Goal: Task Accomplishment & Management: Use online tool/utility

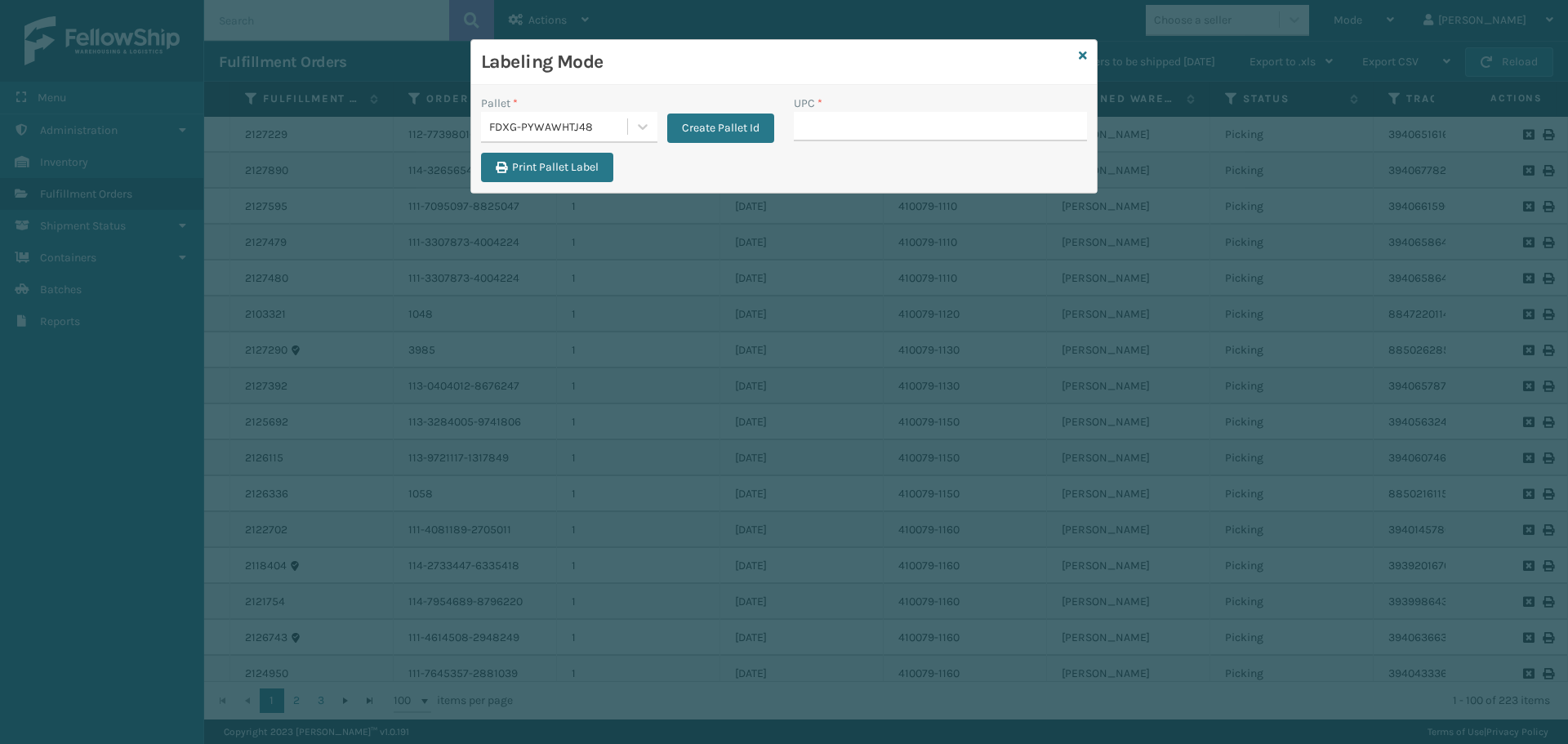
drag, startPoint x: 1098, startPoint y: 52, endPoint x: 1085, endPoint y: 56, distance: 13.6
click at [1097, 52] on div "Labeling Mode Pallet * FDXG-PYWAWHTJ48 Create Pallet Id UPC * Print Pallet Label" at bounding box center [784, 372] width 1568 height 744
click at [1084, 56] on icon at bounding box center [1083, 55] width 8 height 11
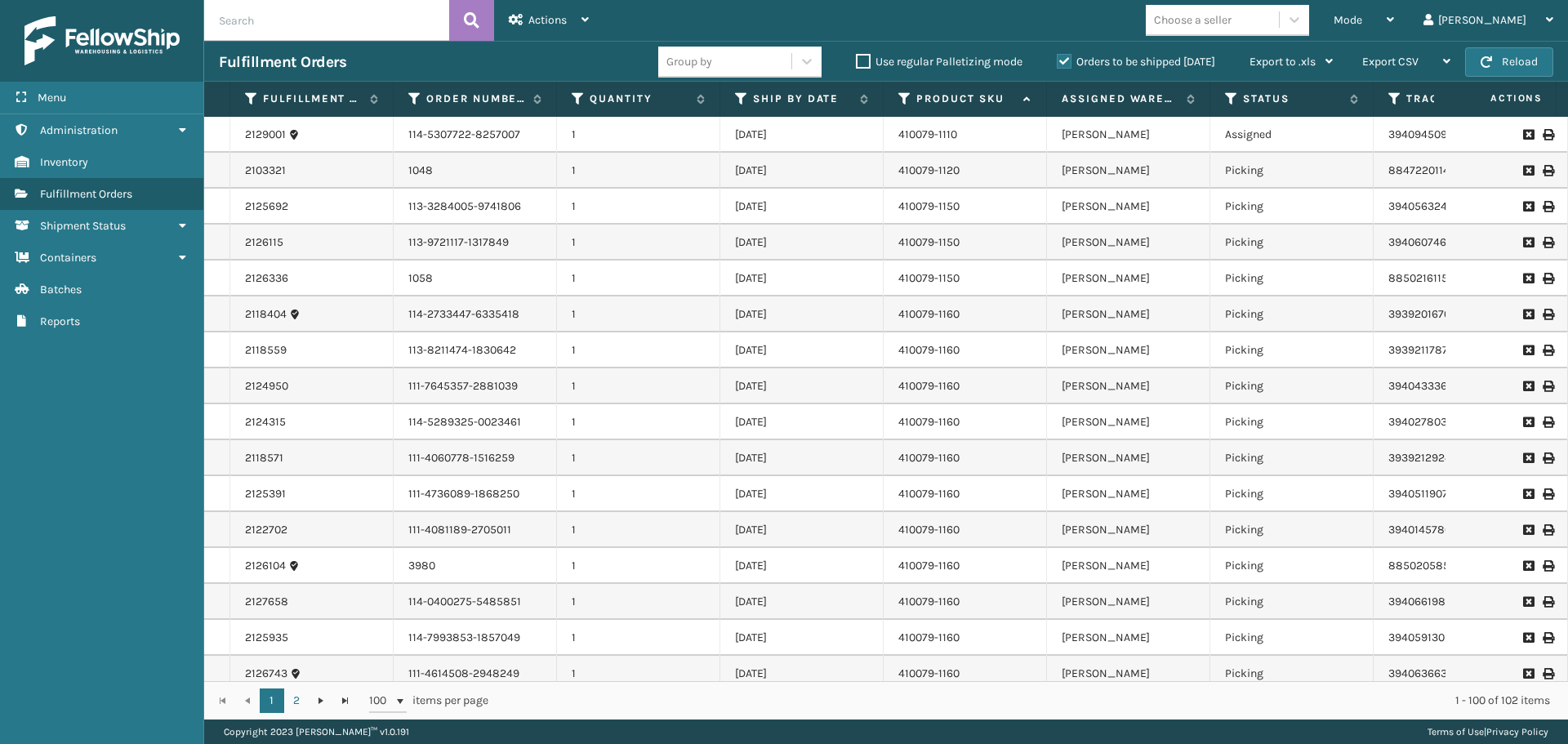
click at [1363, 16] on span "Mode" at bounding box center [1348, 20] width 28 height 14
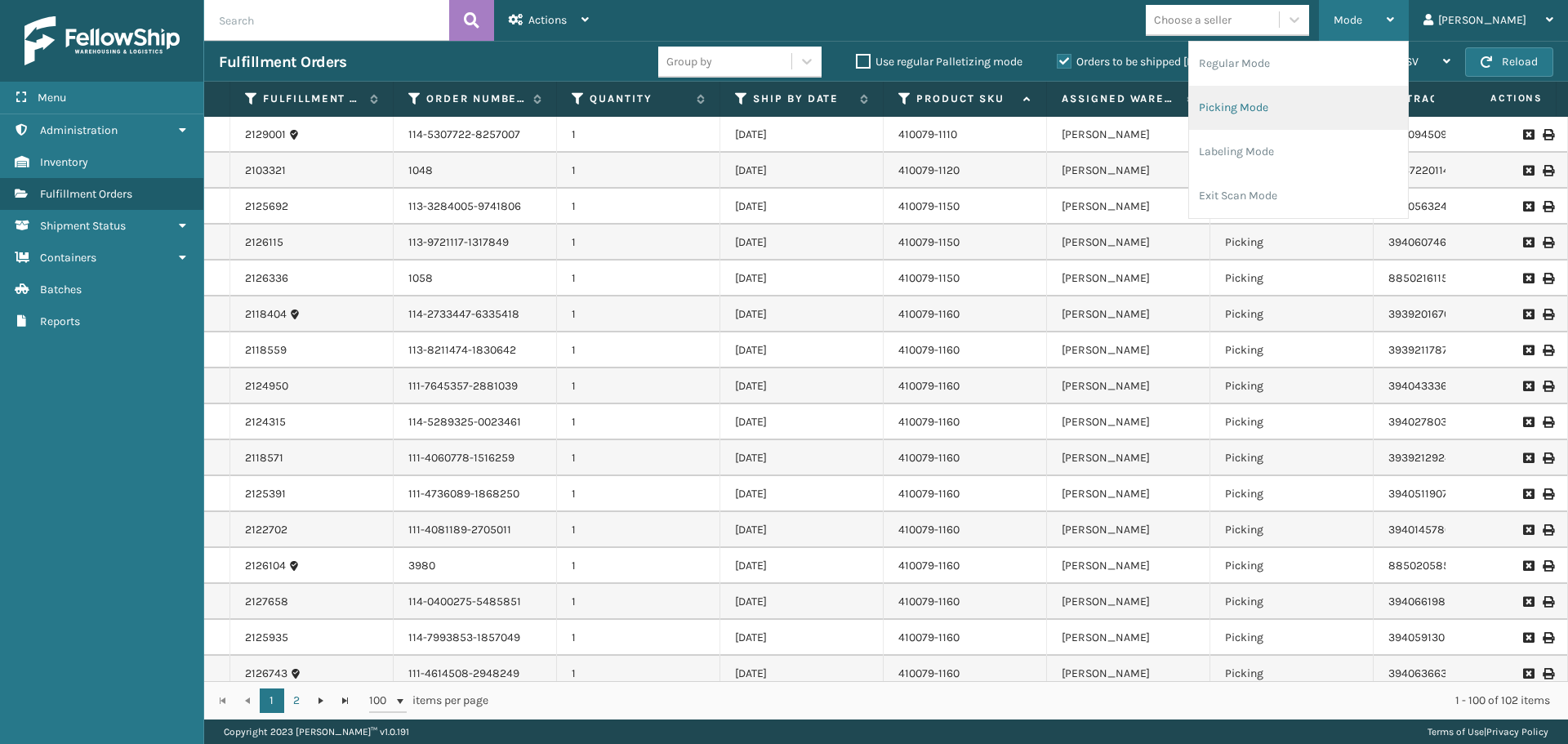
click at [1325, 115] on li "Picking Mode" at bounding box center [1299, 107] width 219 height 44
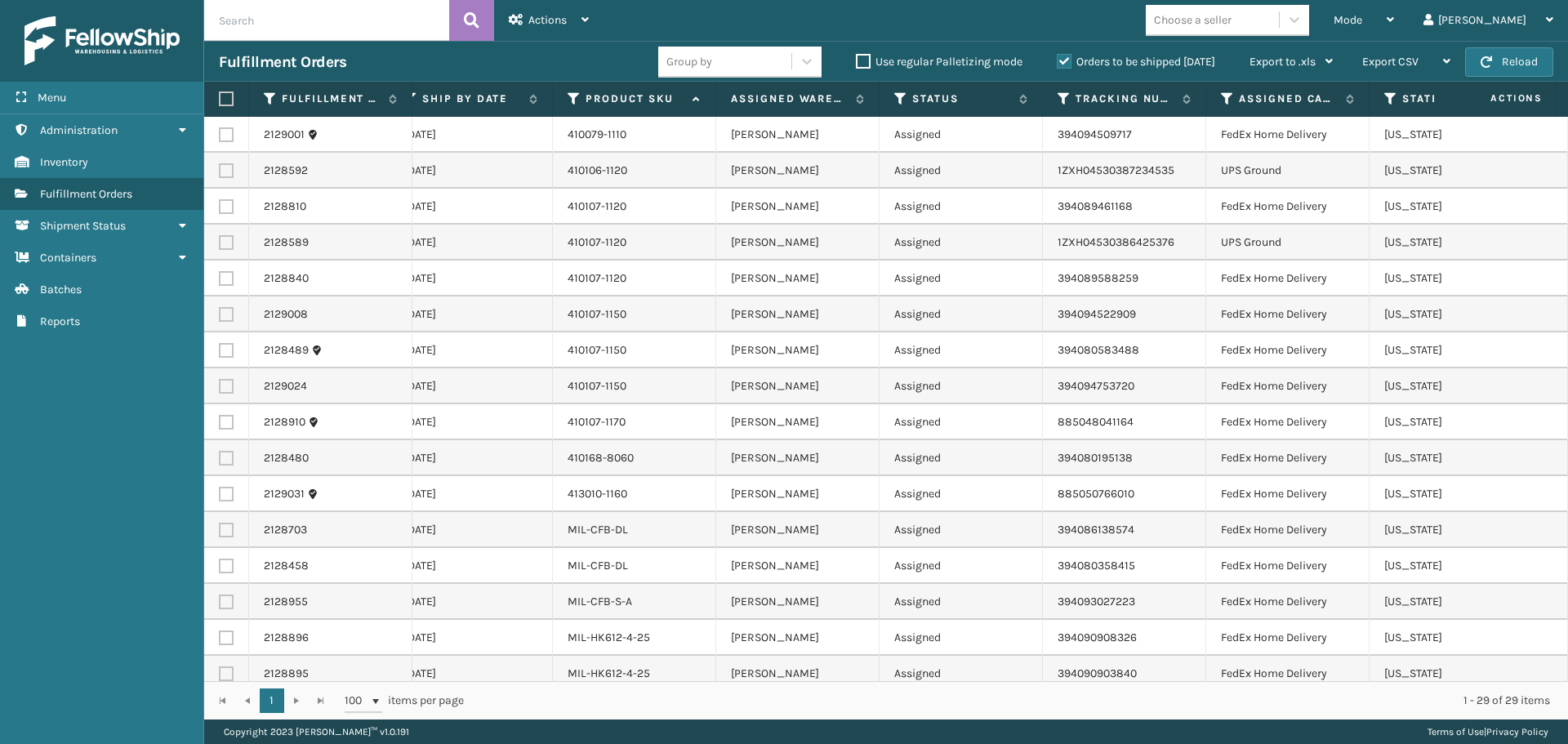
scroll to position [0, 638]
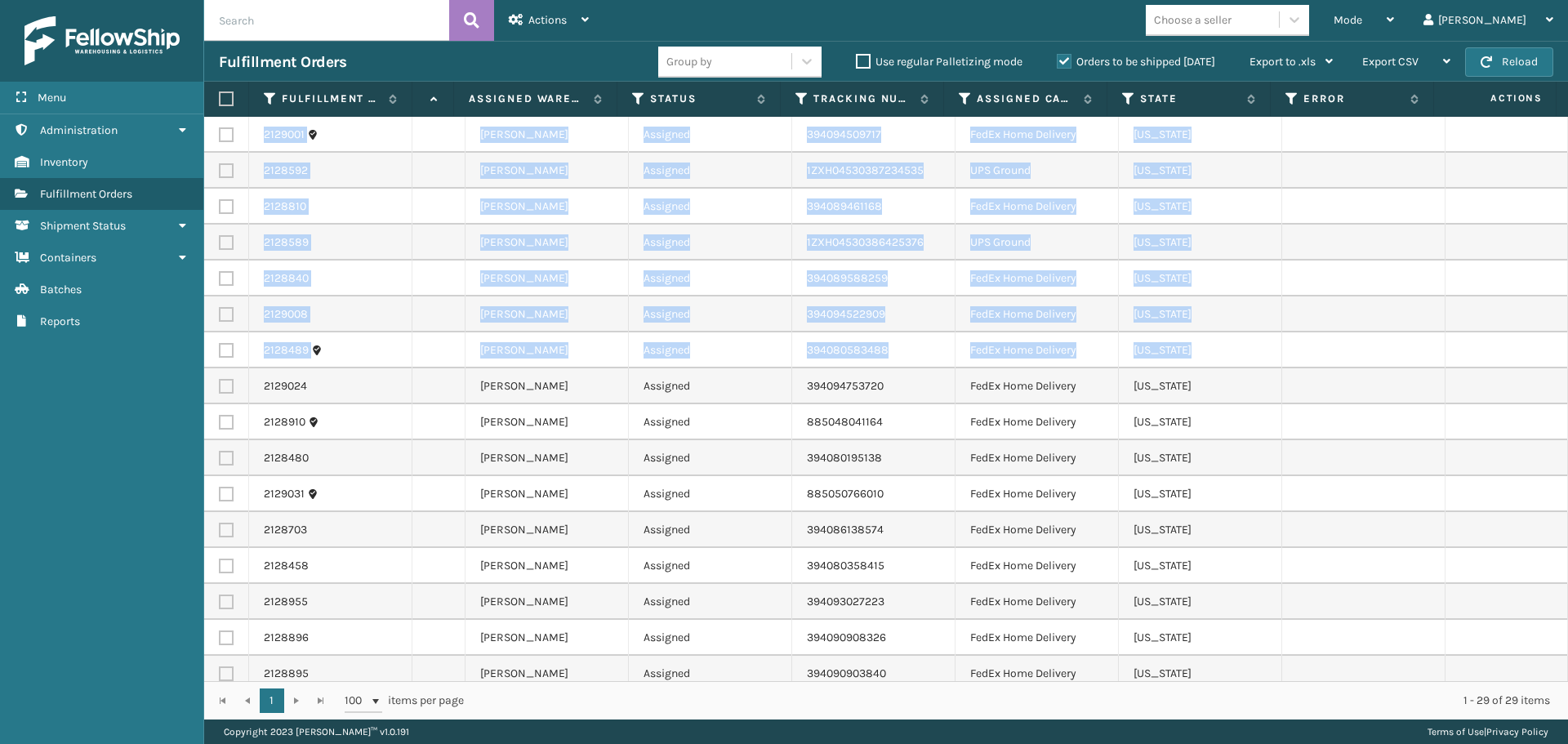
drag, startPoint x: 1546, startPoint y: 334, endPoint x: 1535, endPoint y: 420, distance: 86.7
click at [1548, 489] on tbody "2129001 114-5307722-8257007 1 [DATE] 410079-1110 [PERSON_NAME] Assigned 3940945…" at bounding box center [572, 637] width 1991 height 1041
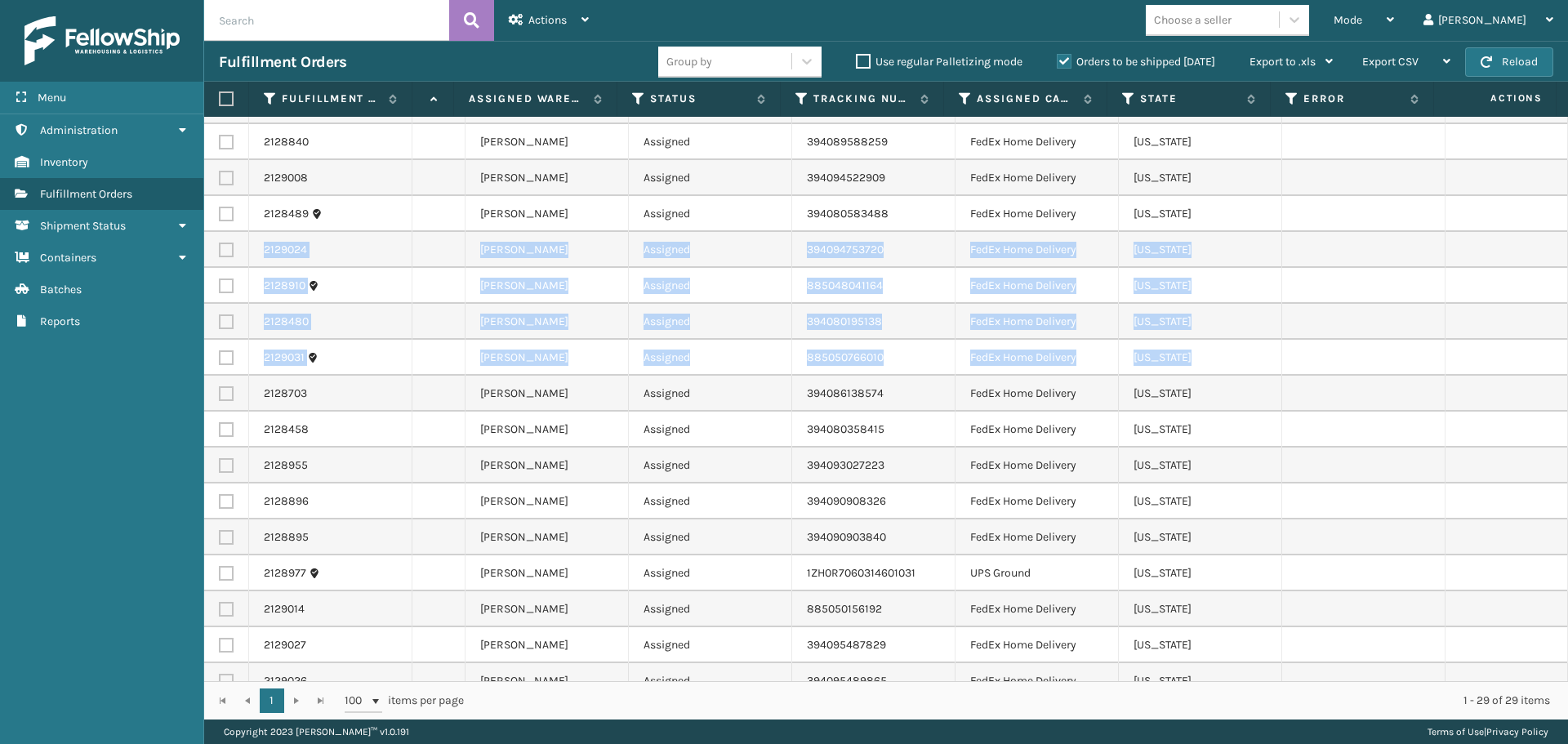
scroll to position [0, 639]
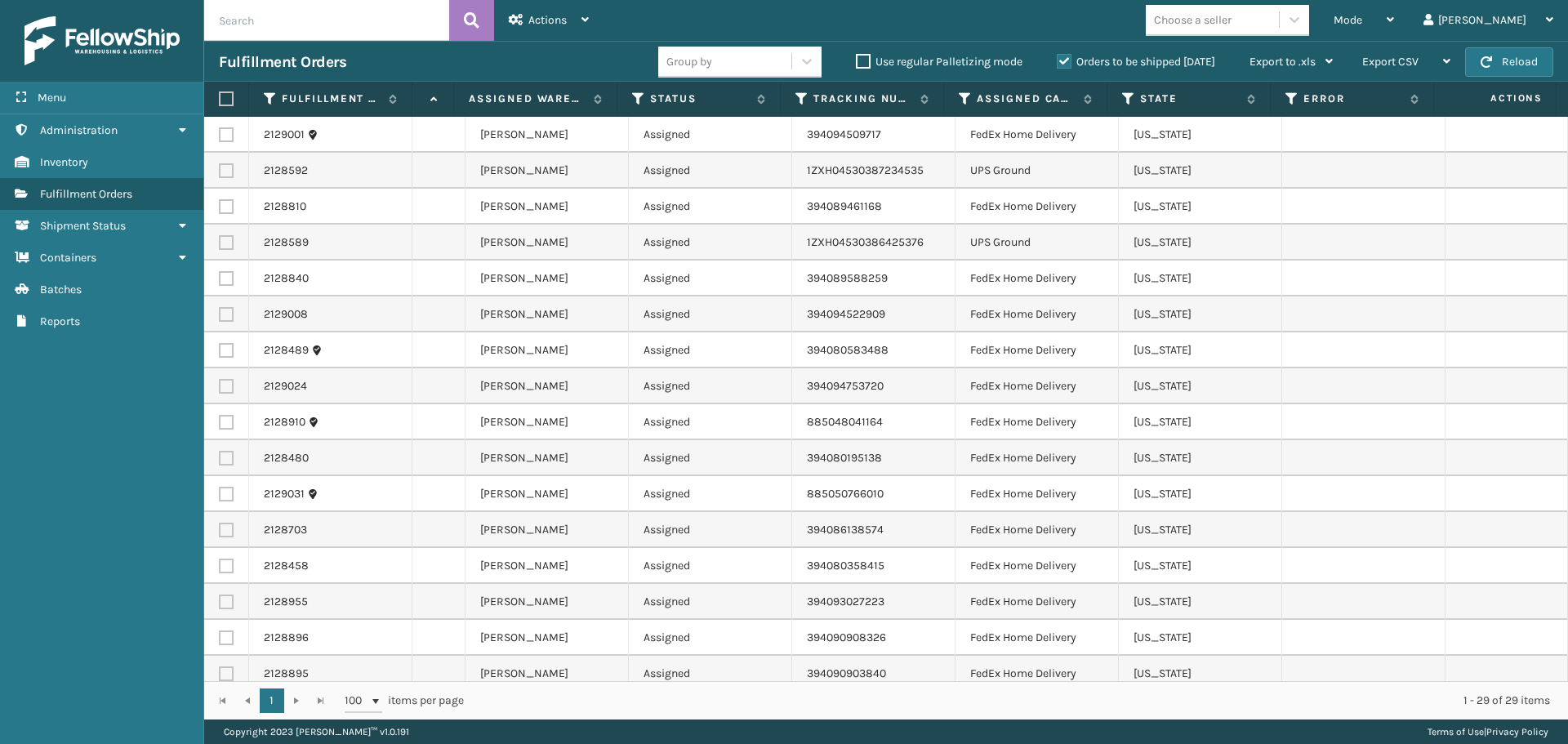
click at [962, 32] on div "Mode Regular Mode Picking Mode Labeling Mode Exit Scan Mode Choose a seller [PE…" at bounding box center [1085, 20] width 965 height 40
click at [221, 175] on label at bounding box center [227, 171] width 15 height 15
click at [219, 174] on input "checkbox" at bounding box center [219, 168] width 1 height 10
checkbox input "true"
click at [223, 245] on label at bounding box center [227, 243] width 15 height 15
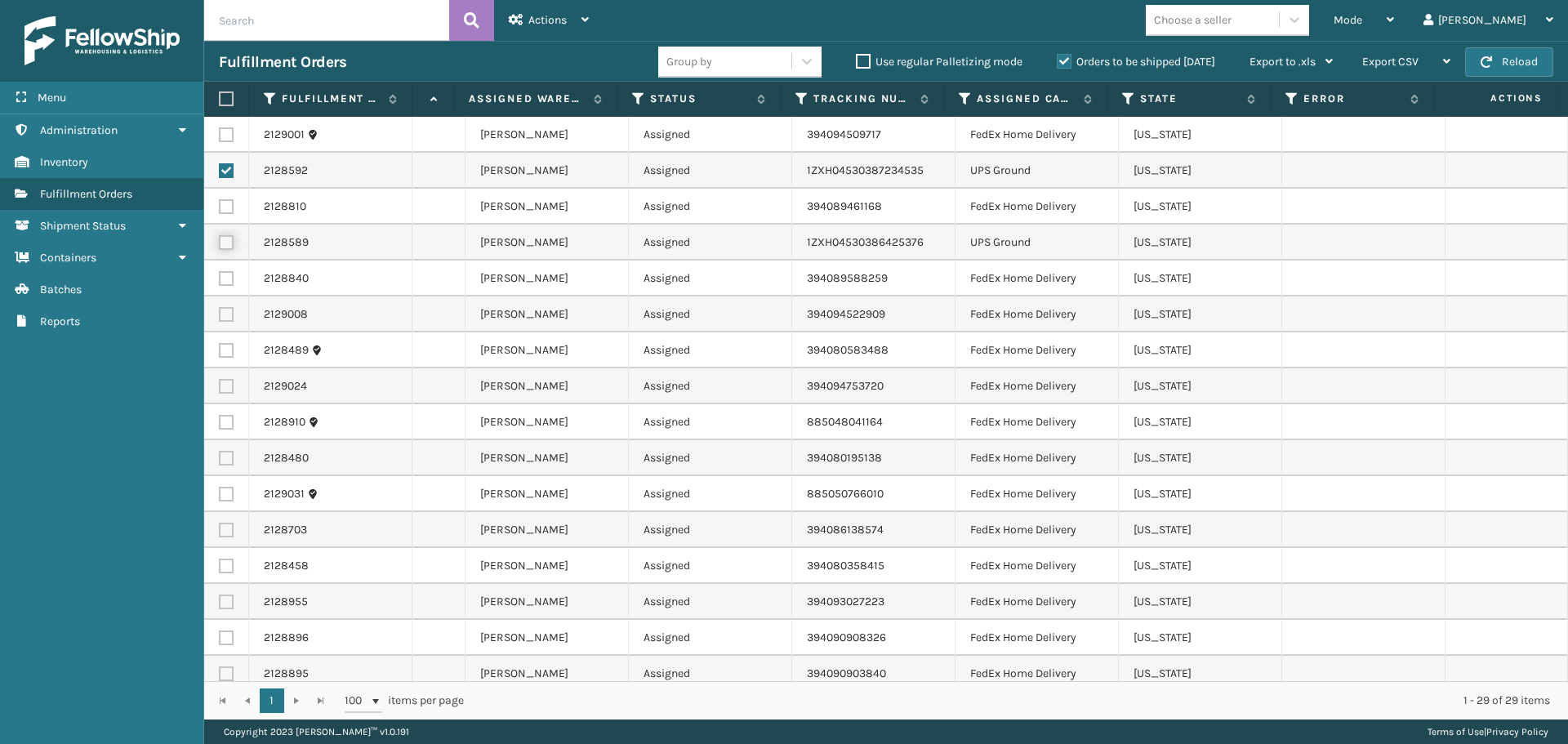
click at [219, 245] on input "checkbox" at bounding box center [219, 240] width 1 height 10
checkbox input "true"
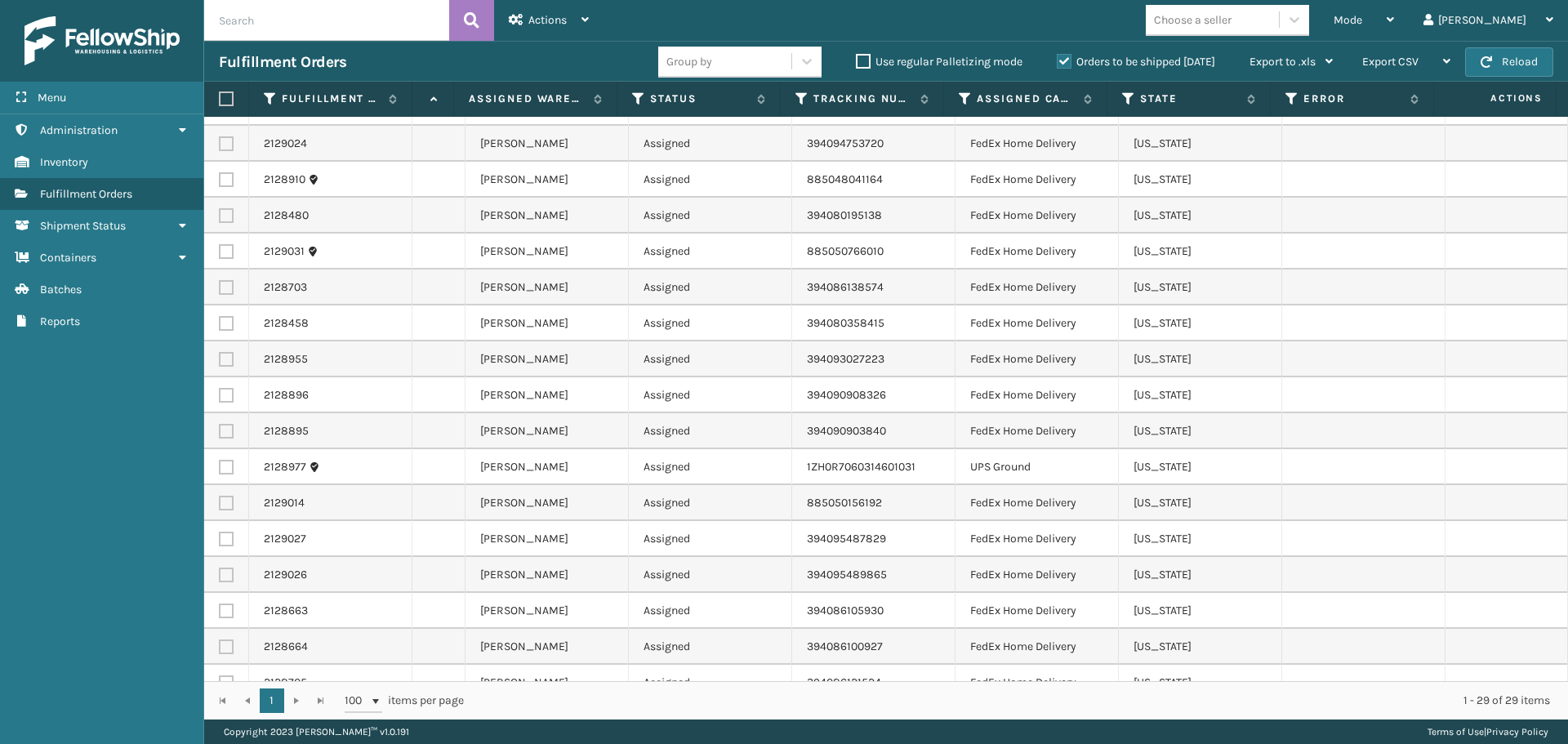
scroll to position [368, 639]
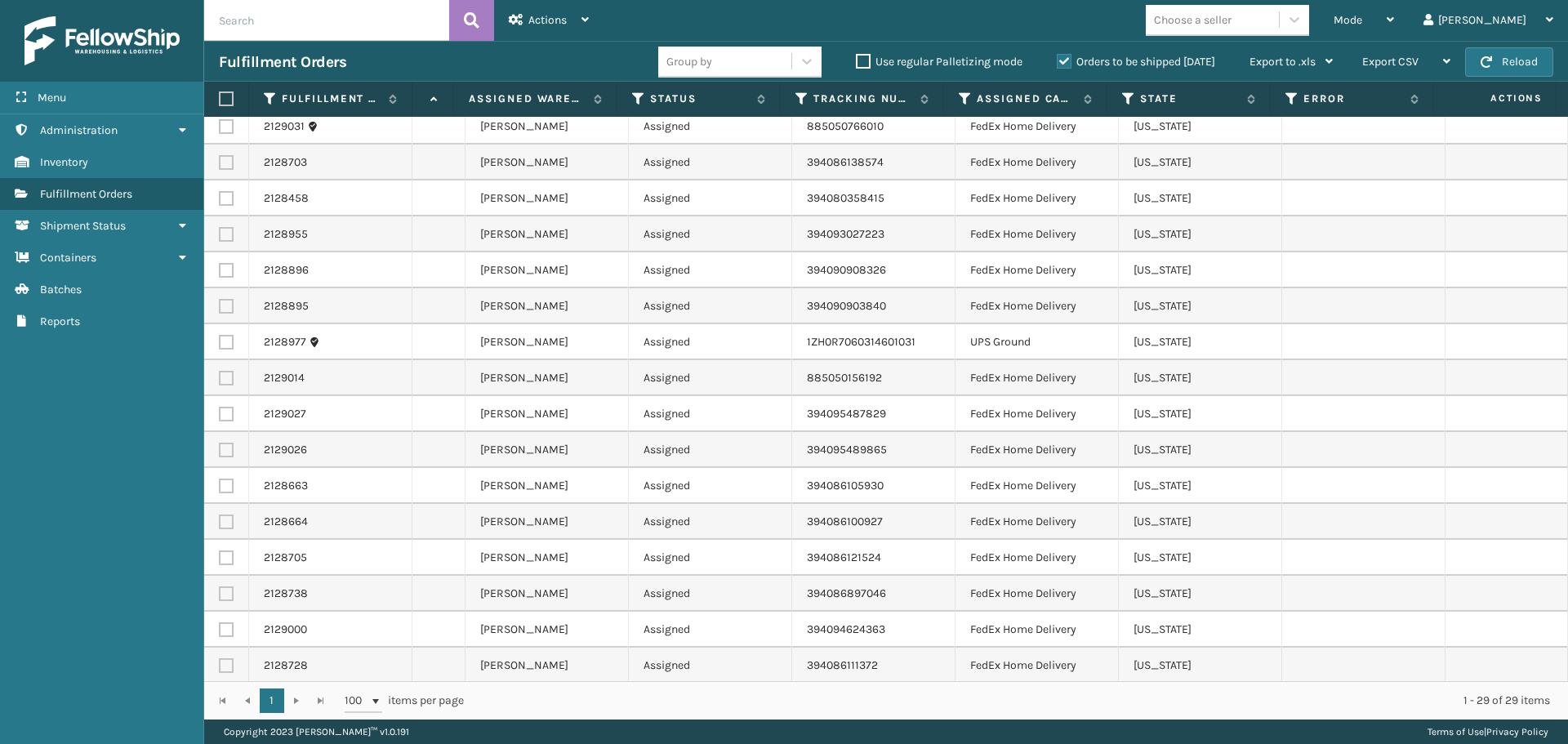
click at [230, 337] on label at bounding box center [227, 342] width 15 height 15
click at [219, 337] on input "checkbox" at bounding box center [219, 340] width 1 height 10
checkbox input "true"
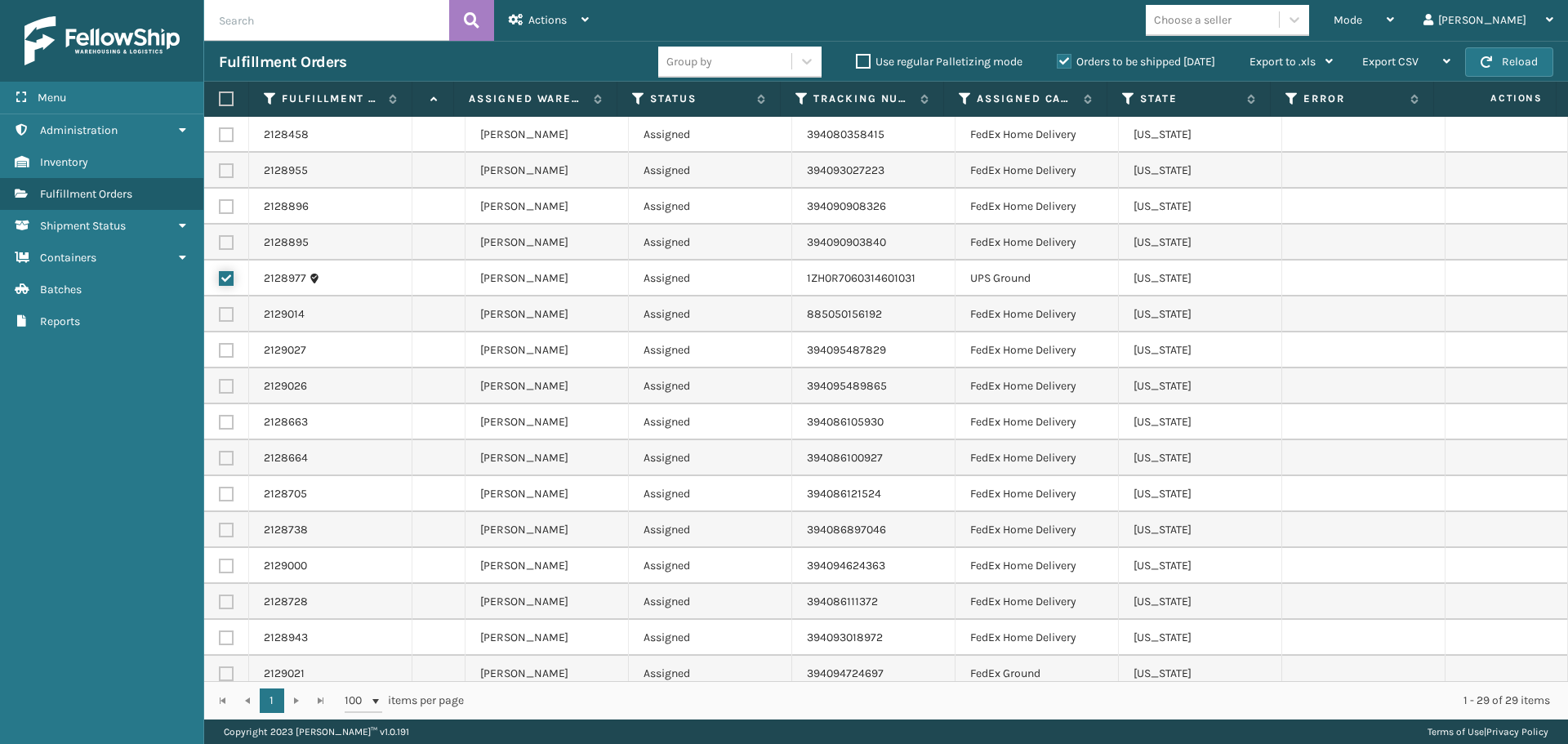
scroll to position [490, 639]
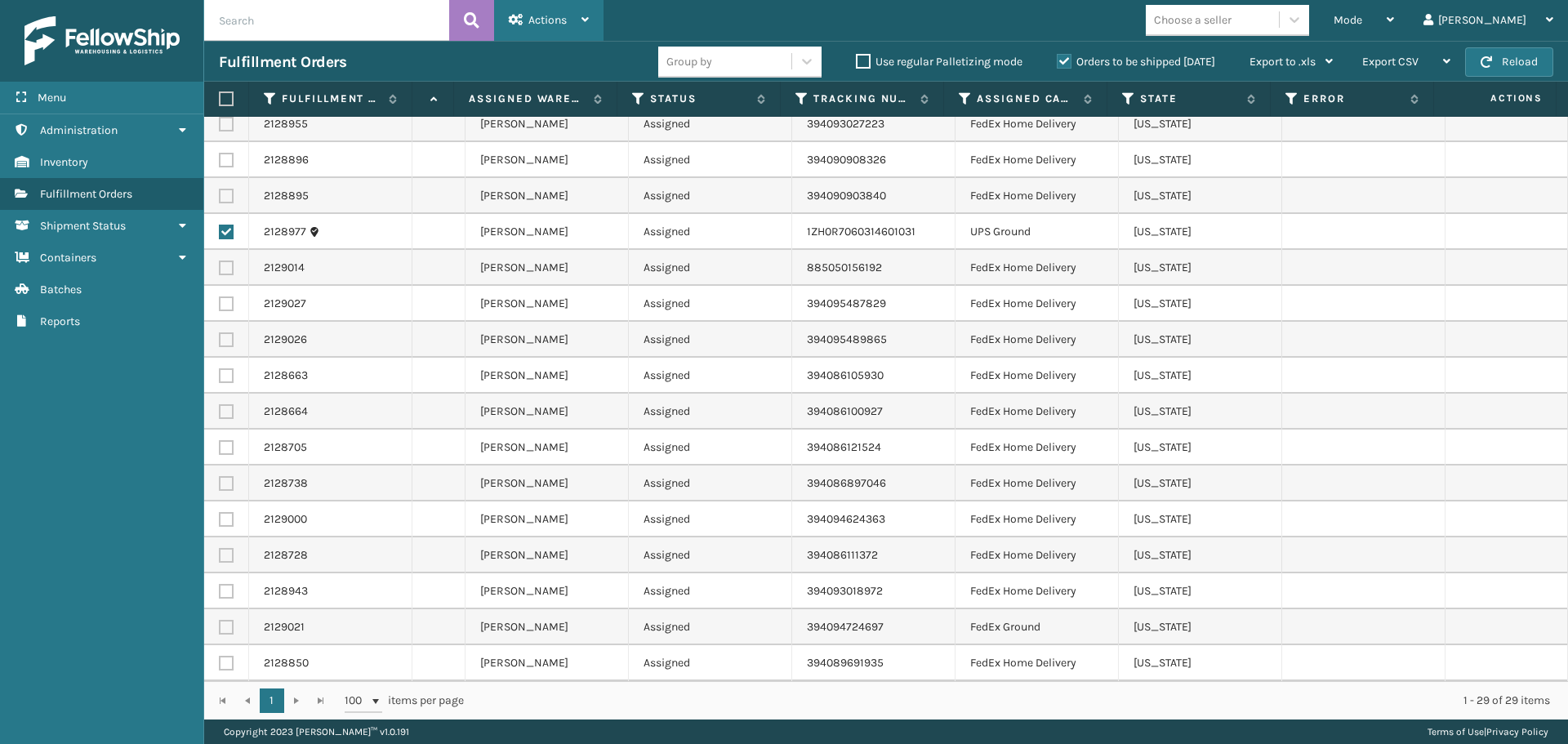
click at [566, 29] on div "Actions" at bounding box center [549, 20] width 80 height 40
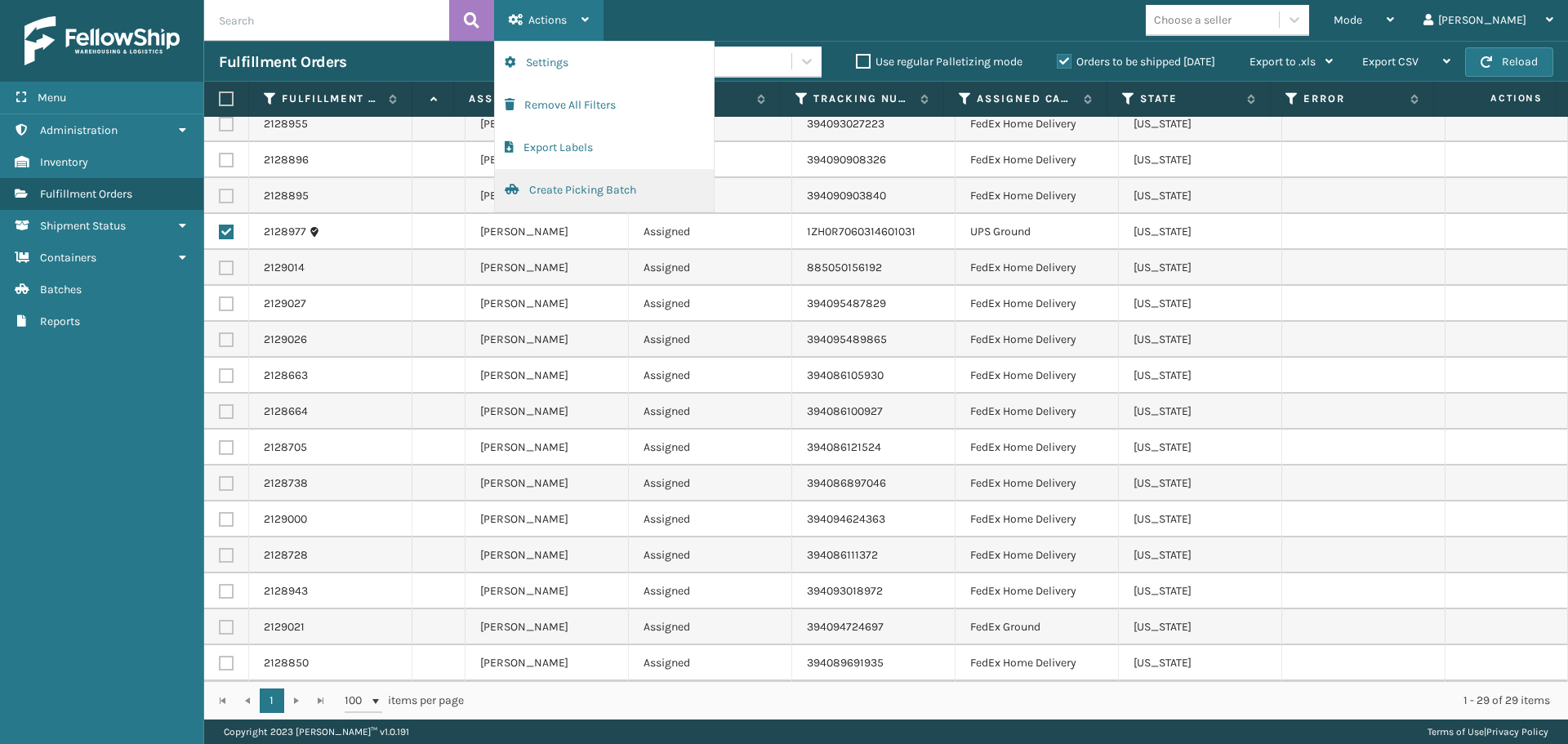
click at [575, 202] on button "Create Picking Batch" at bounding box center [604, 190] width 219 height 42
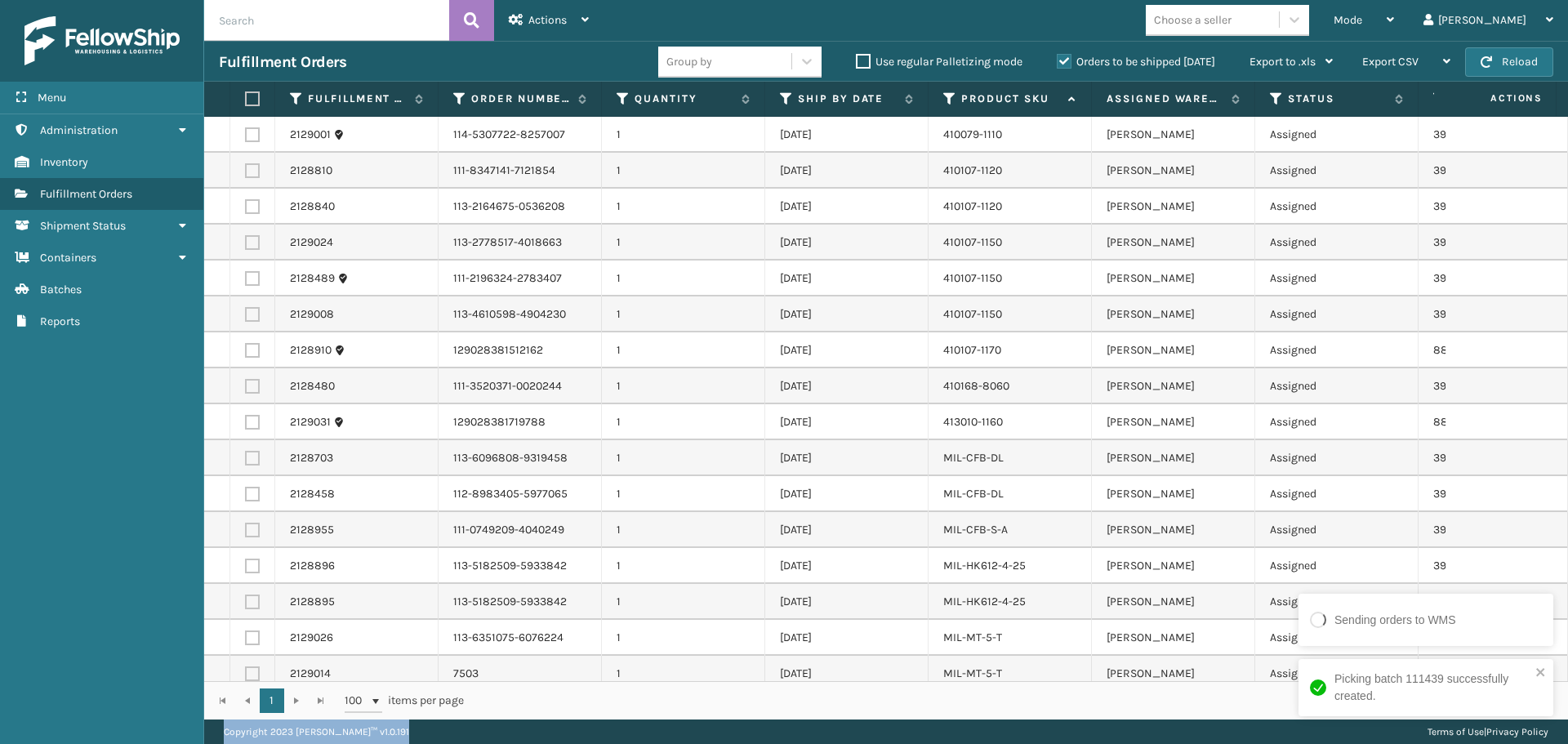
drag, startPoint x: 1046, startPoint y: 684, endPoint x: 1264, endPoint y: 726, distance: 222.0
click at [1262, 732] on main "Actions Settings Remove All Filters Export Labels Create Picking Batch Mode Reg…" at bounding box center [886, 372] width 1364 height 744
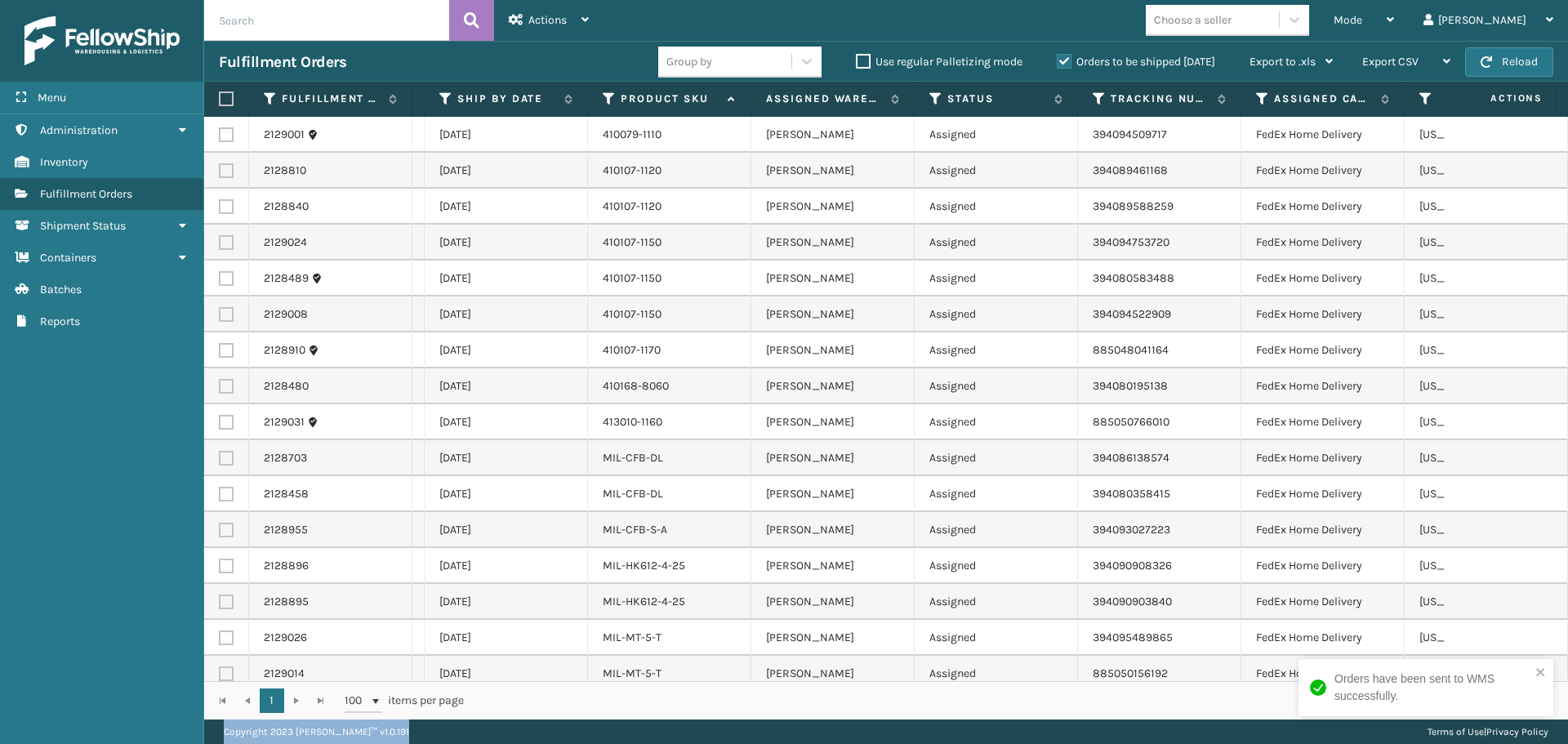
scroll to position [0, 0]
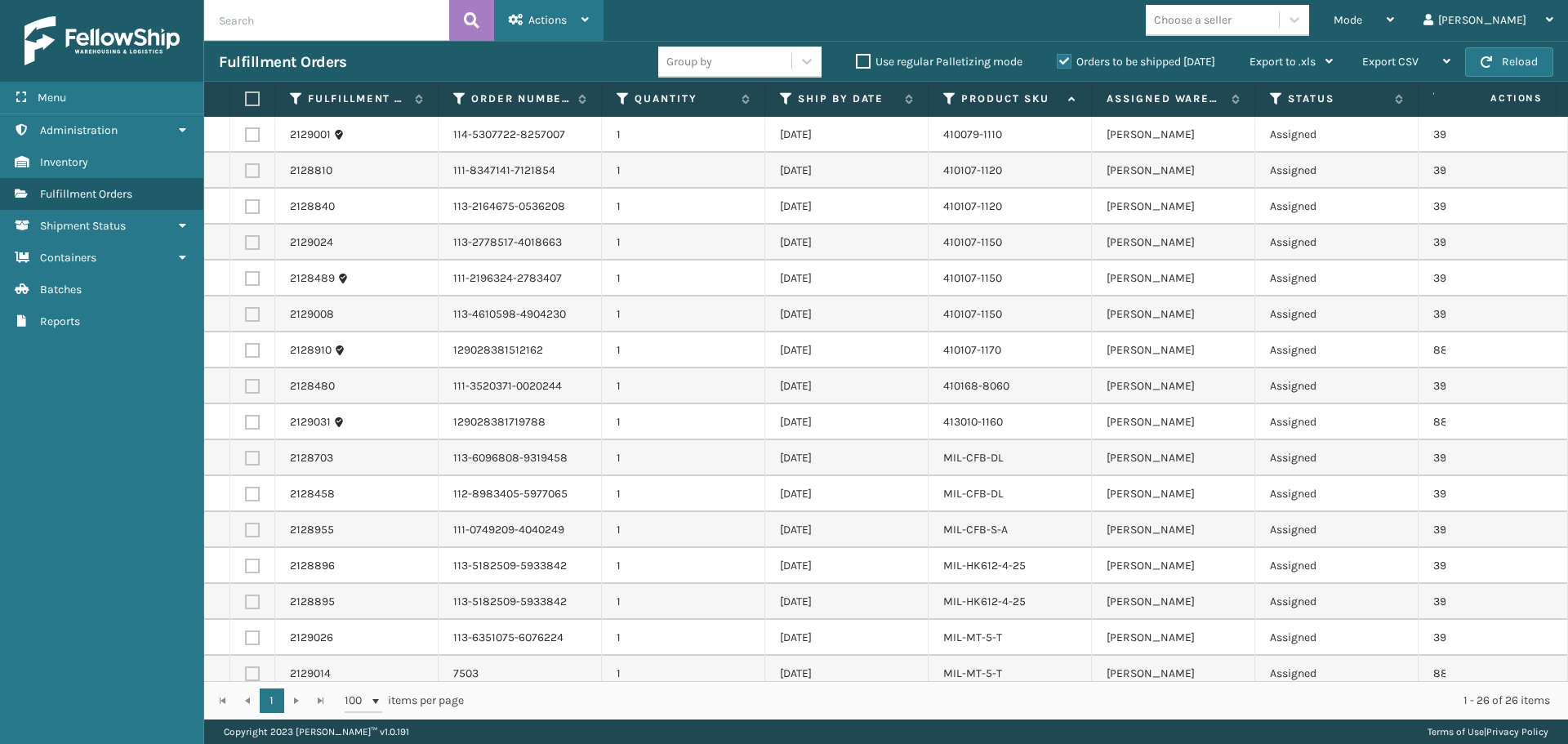
click at [563, 18] on span "Actions" at bounding box center [548, 20] width 39 height 14
click at [462, 68] on div "Fulfillment Orders" at bounding box center [439, 62] width 440 height 20
click at [246, 95] on label at bounding box center [249, 99] width 9 height 15
click at [246, 95] on input "checkbox" at bounding box center [245, 99] width 1 height 10
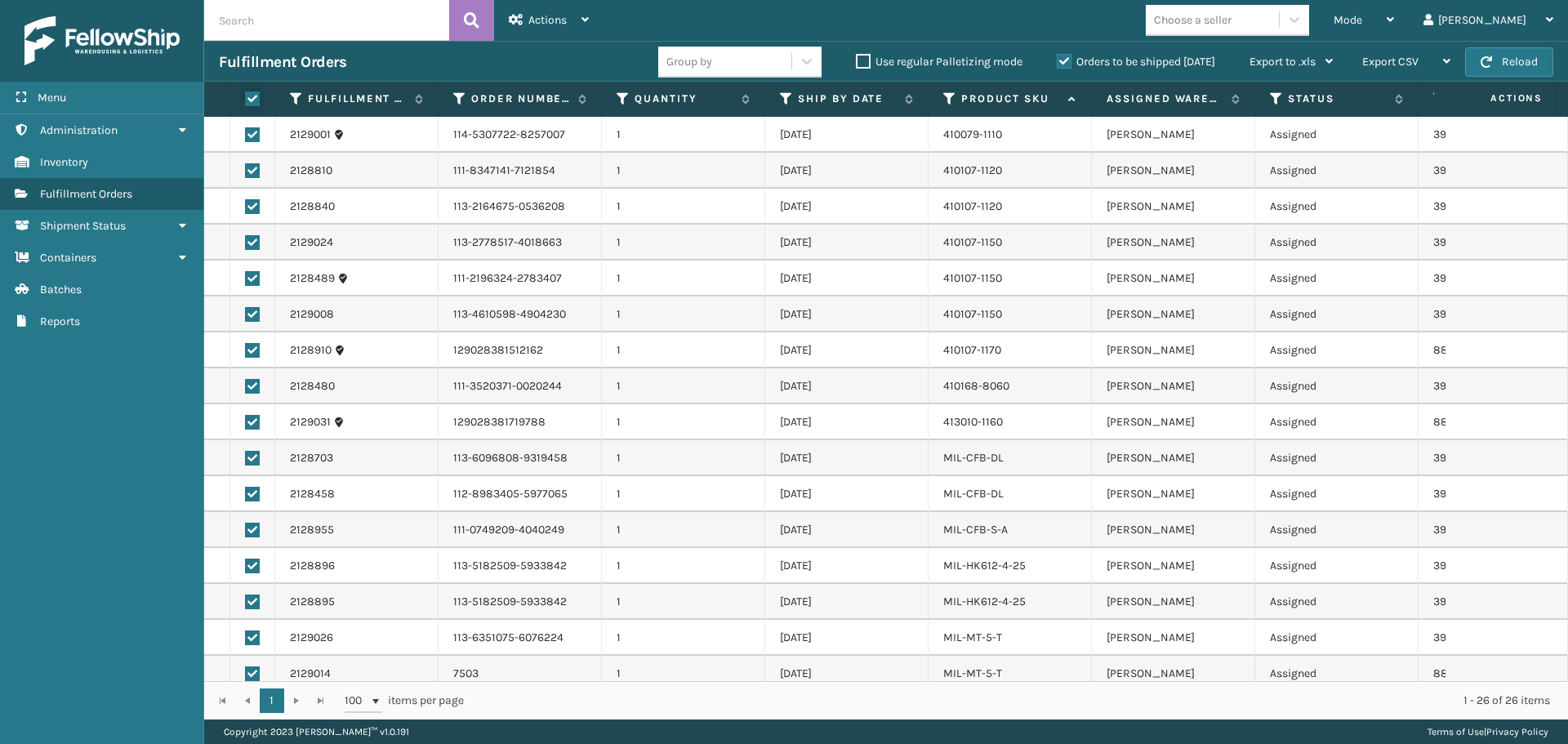
checkbox input "true"
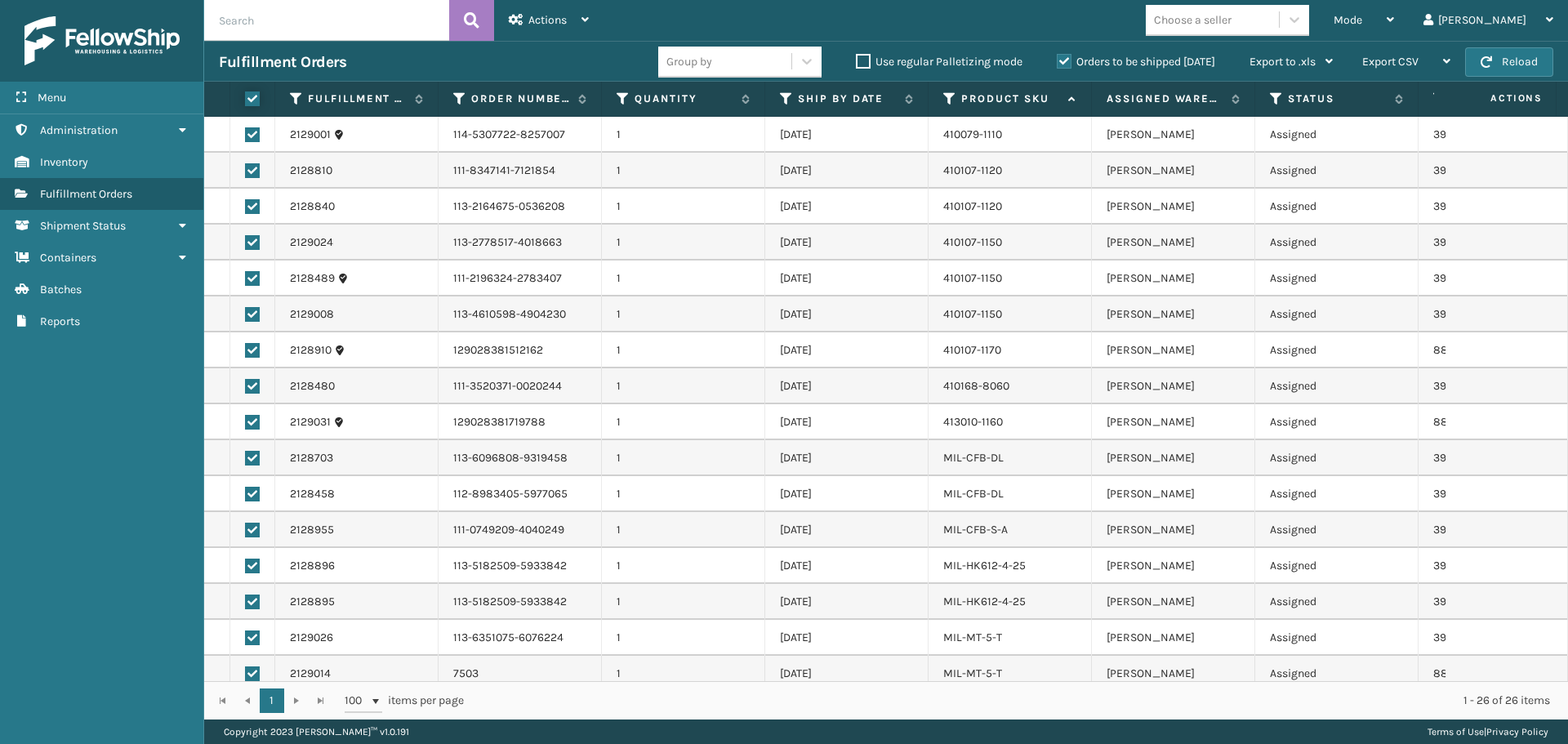
checkbox input "true"
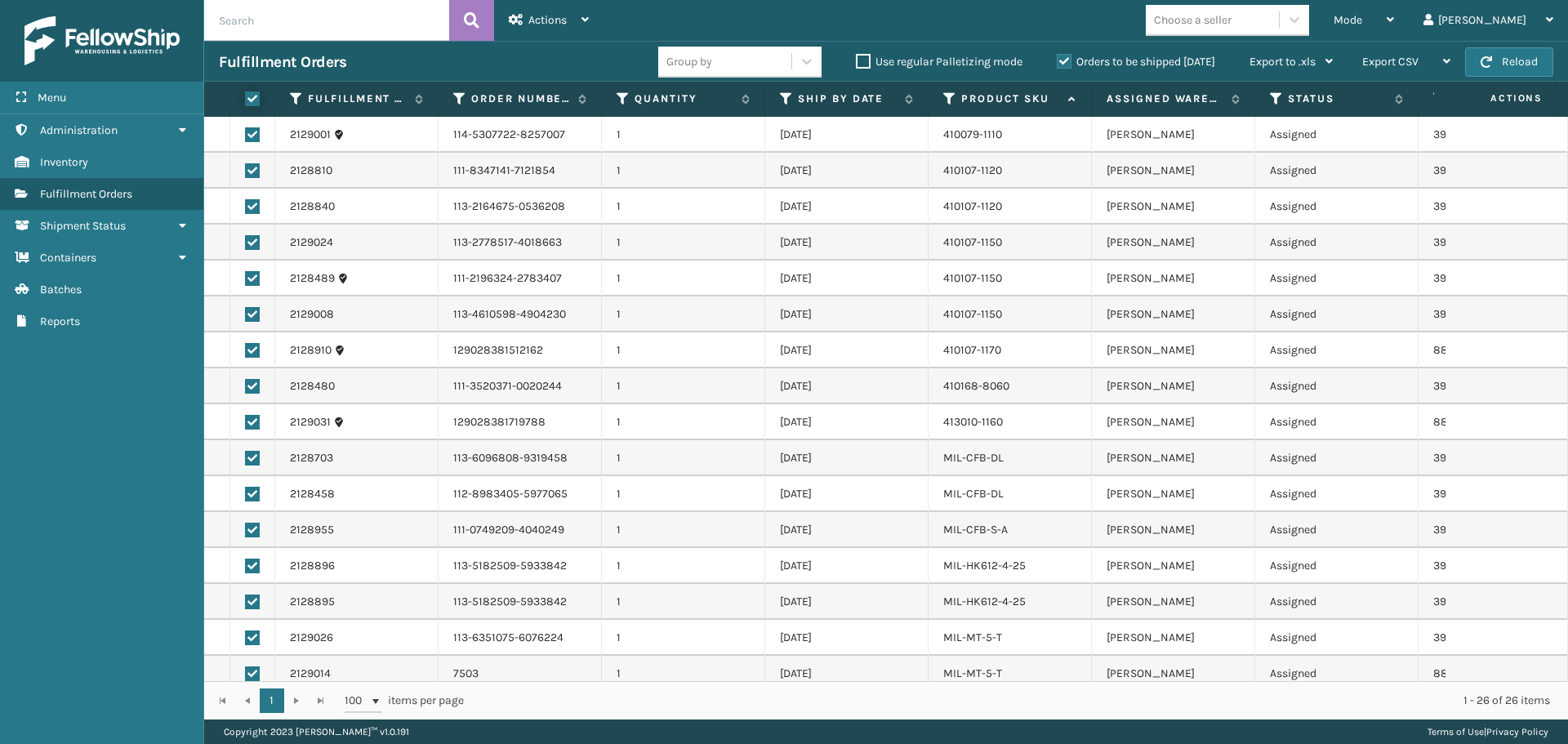
checkbox input "true"
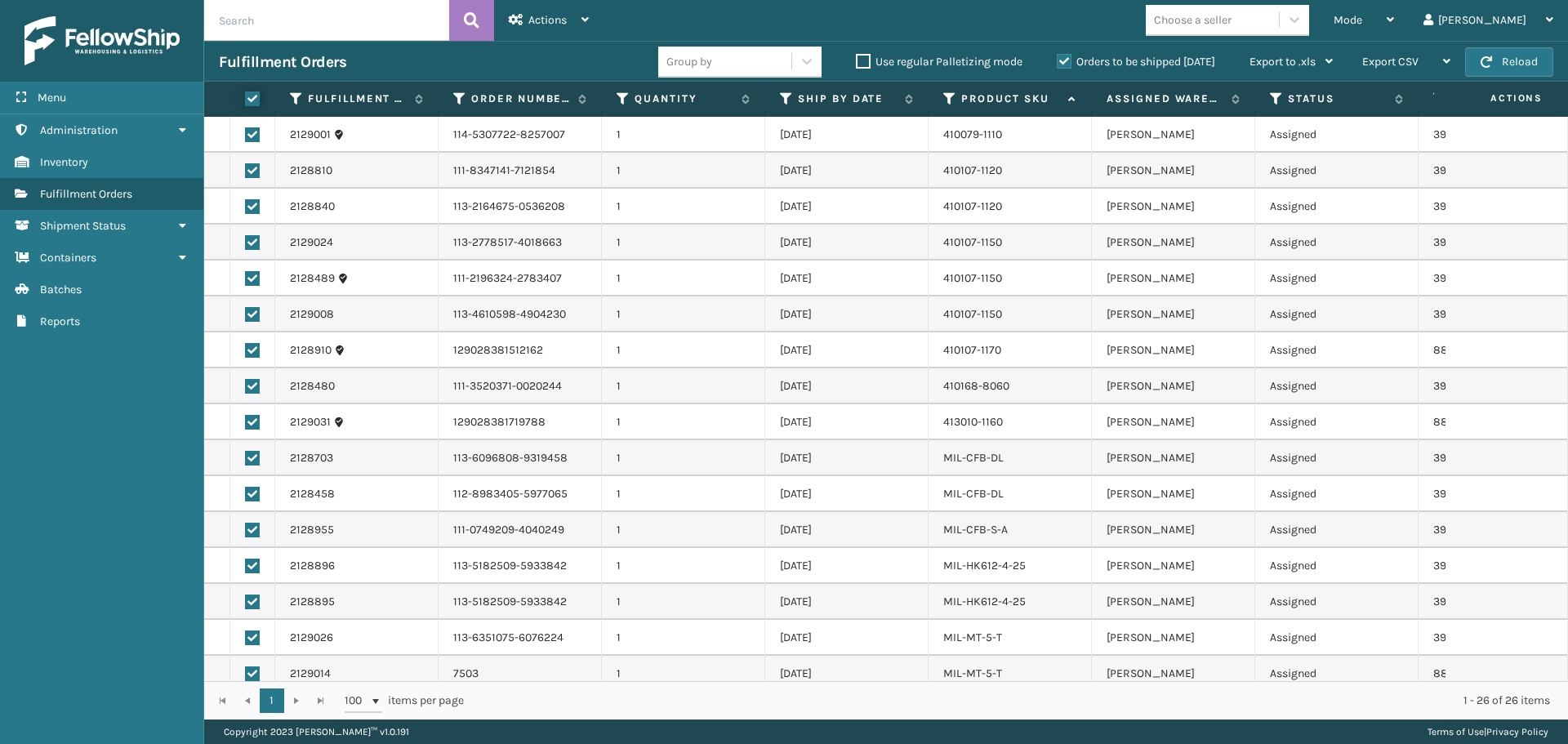
checkbox input "true"
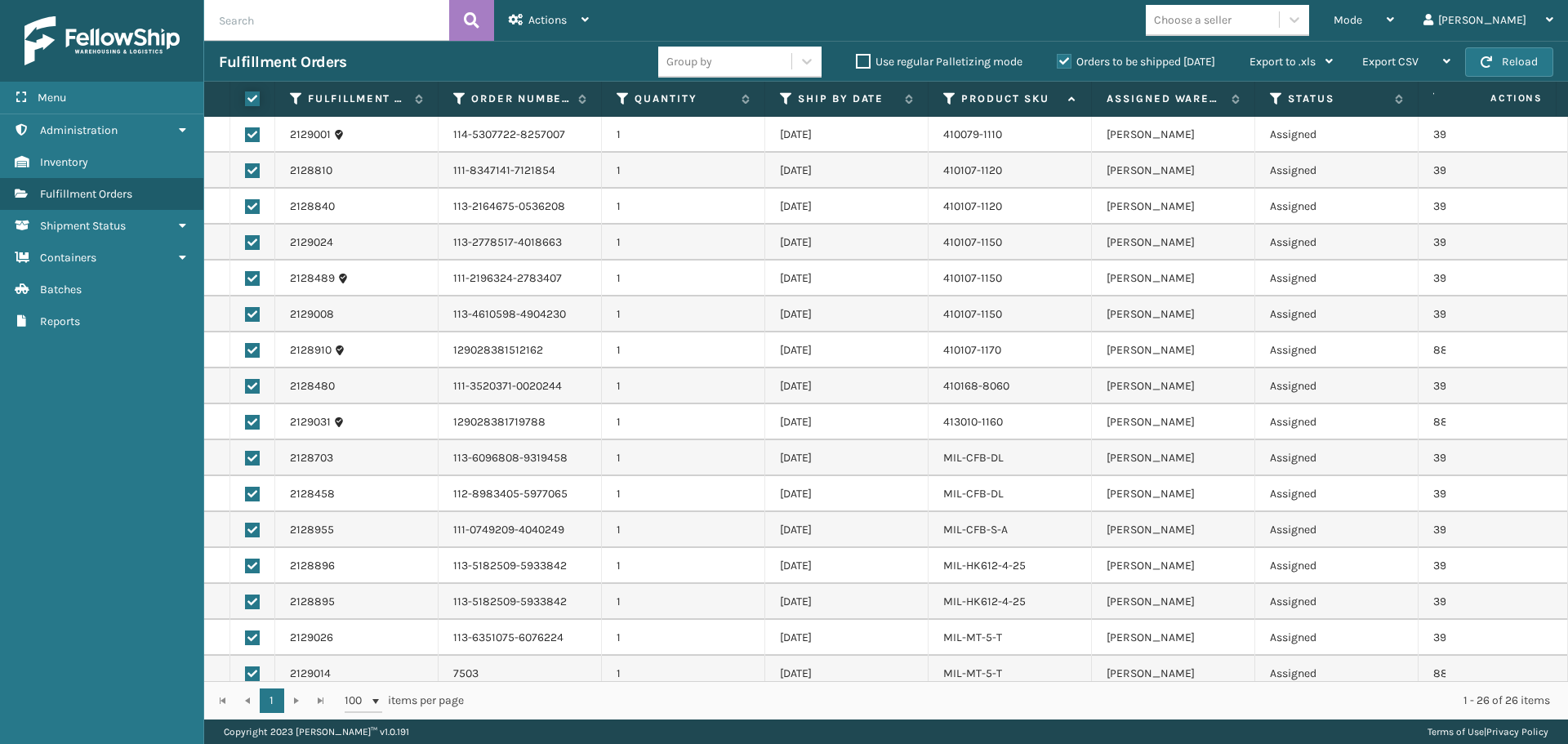
checkbox input "true"
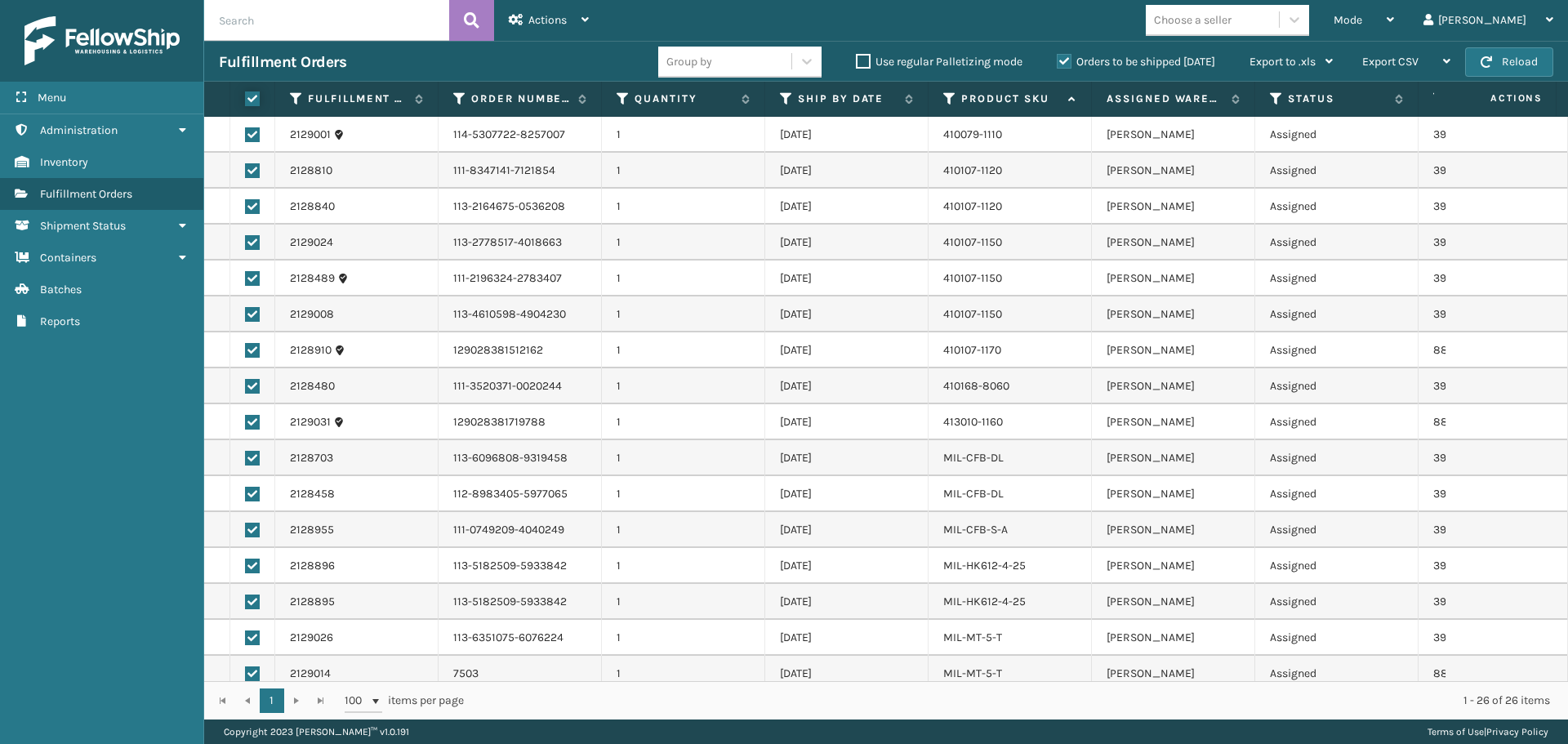
checkbox input "true"
click at [547, 27] on div "Actions" at bounding box center [549, 20] width 80 height 40
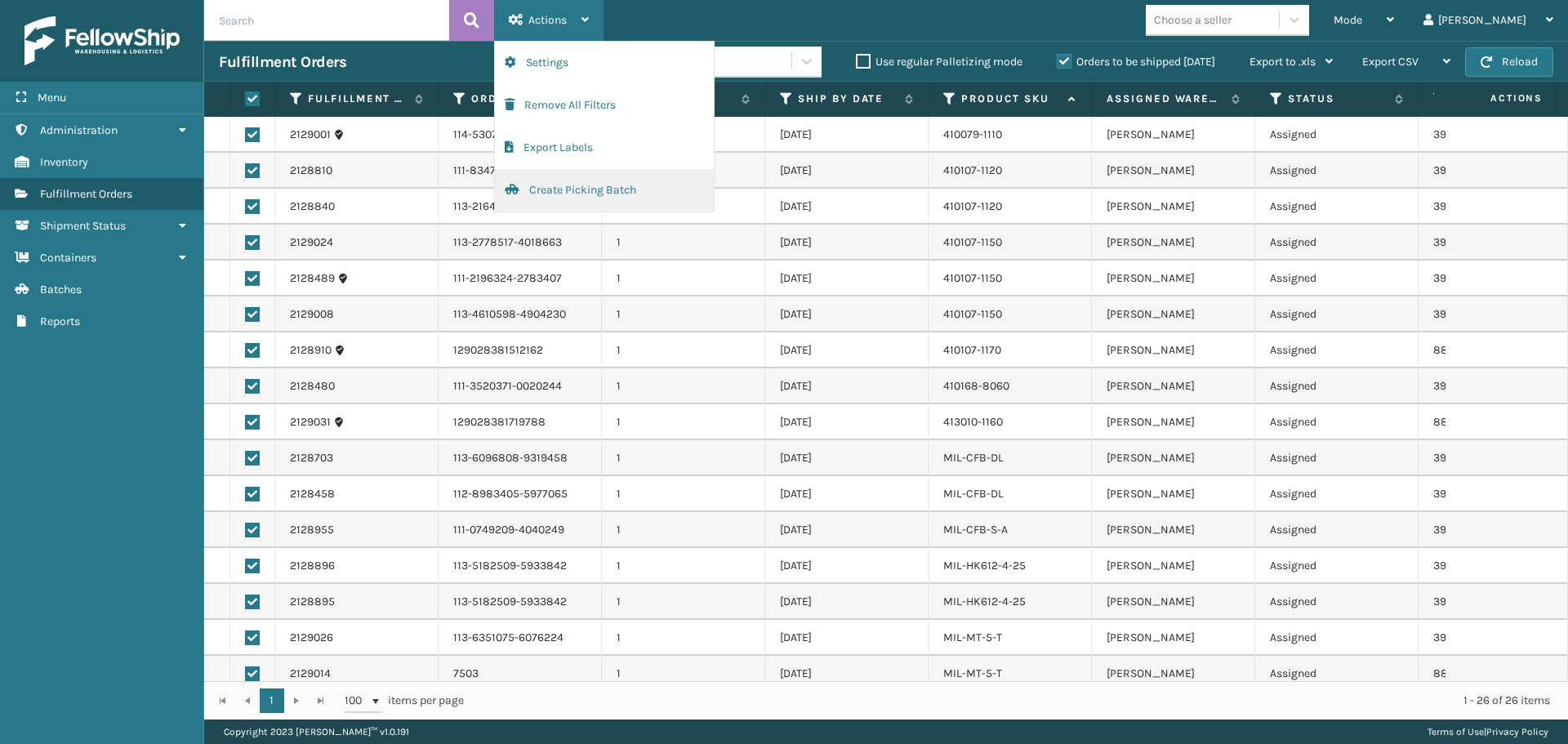
click at [551, 192] on button "Create Picking Batch" at bounding box center [604, 190] width 219 height 42
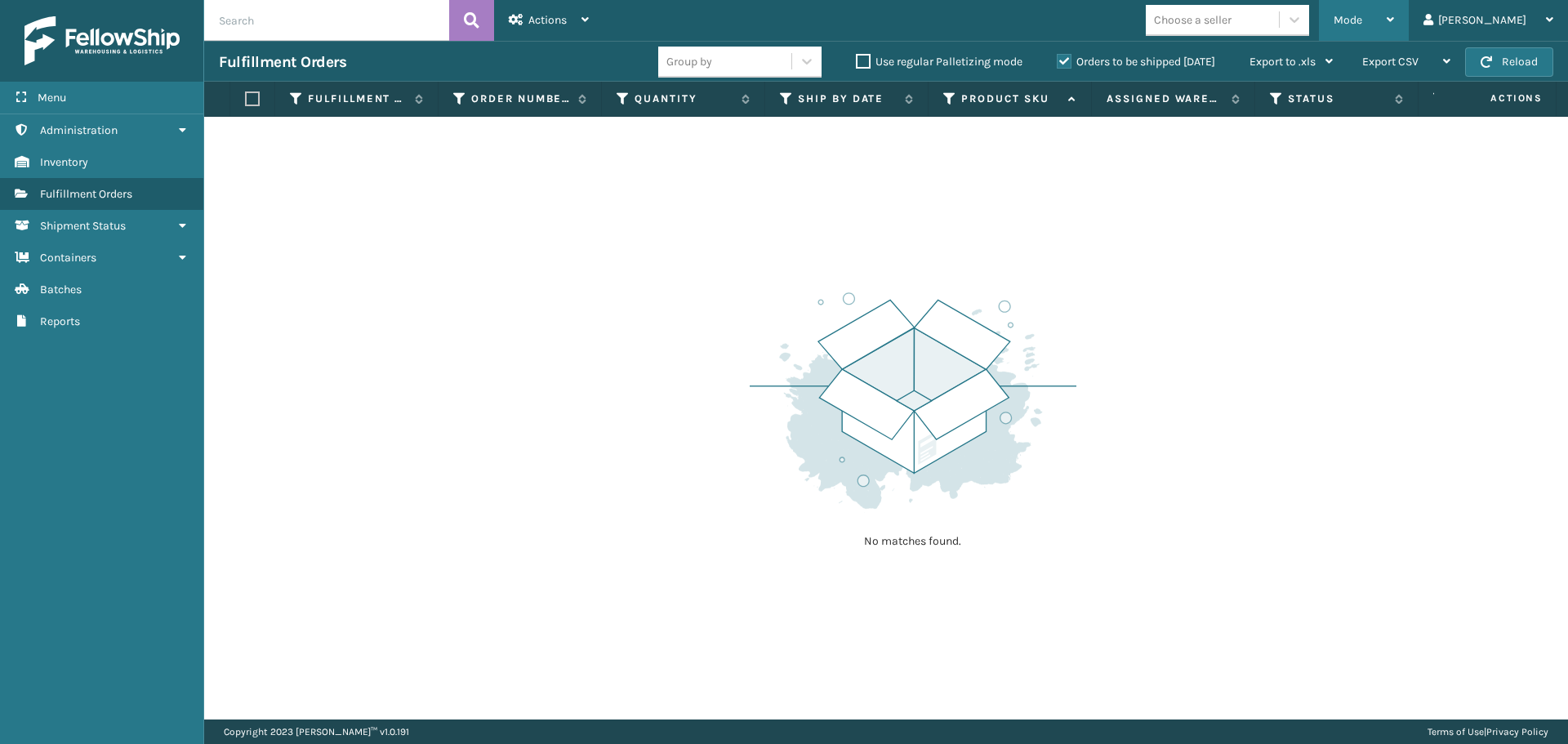
click at [1395, 8] on div "Mode" at bounding box center [1364, 20] width 60 height 40
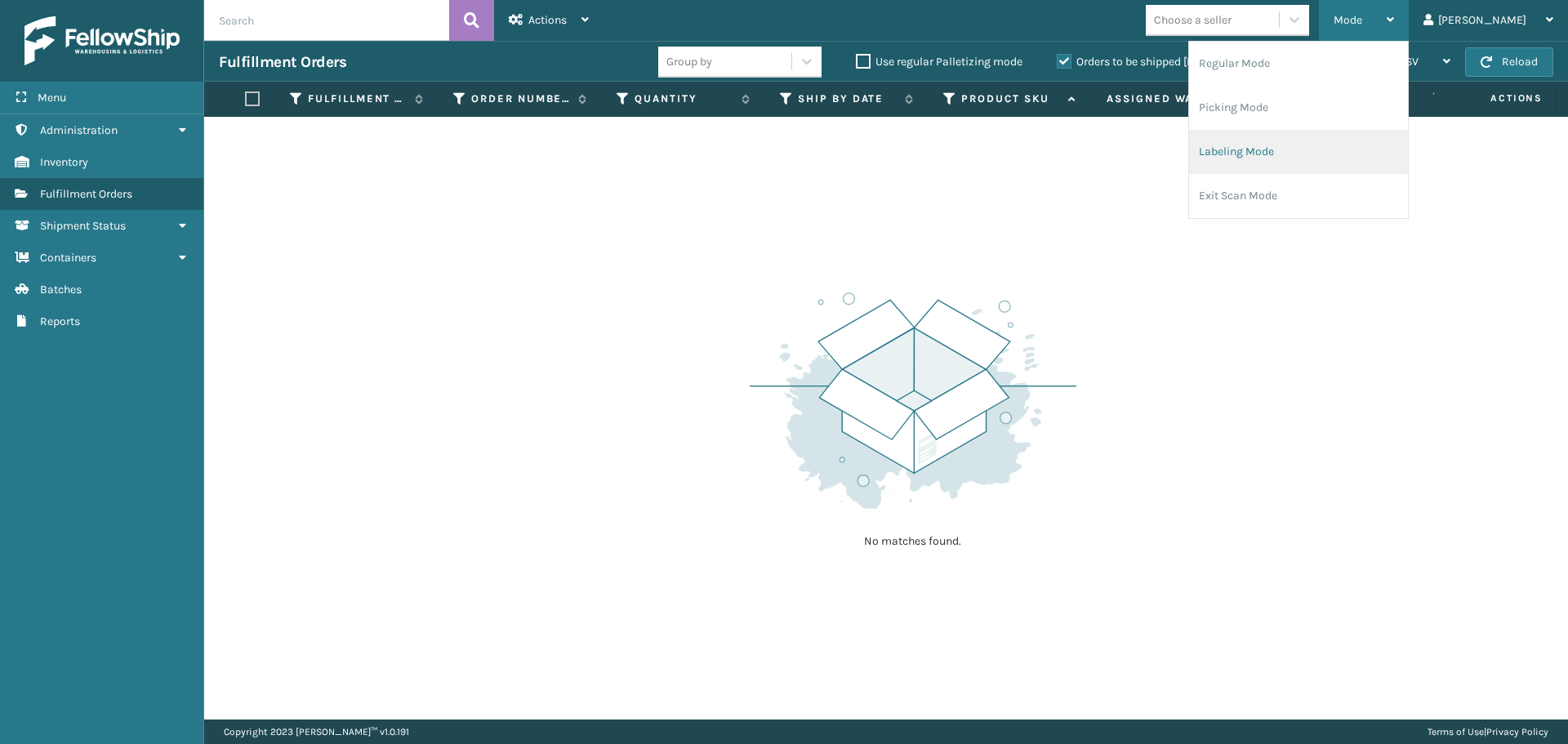
click at [1314, 151] on li "Labeling Mode" at bounding box center [1299, 151] width 219 height 44
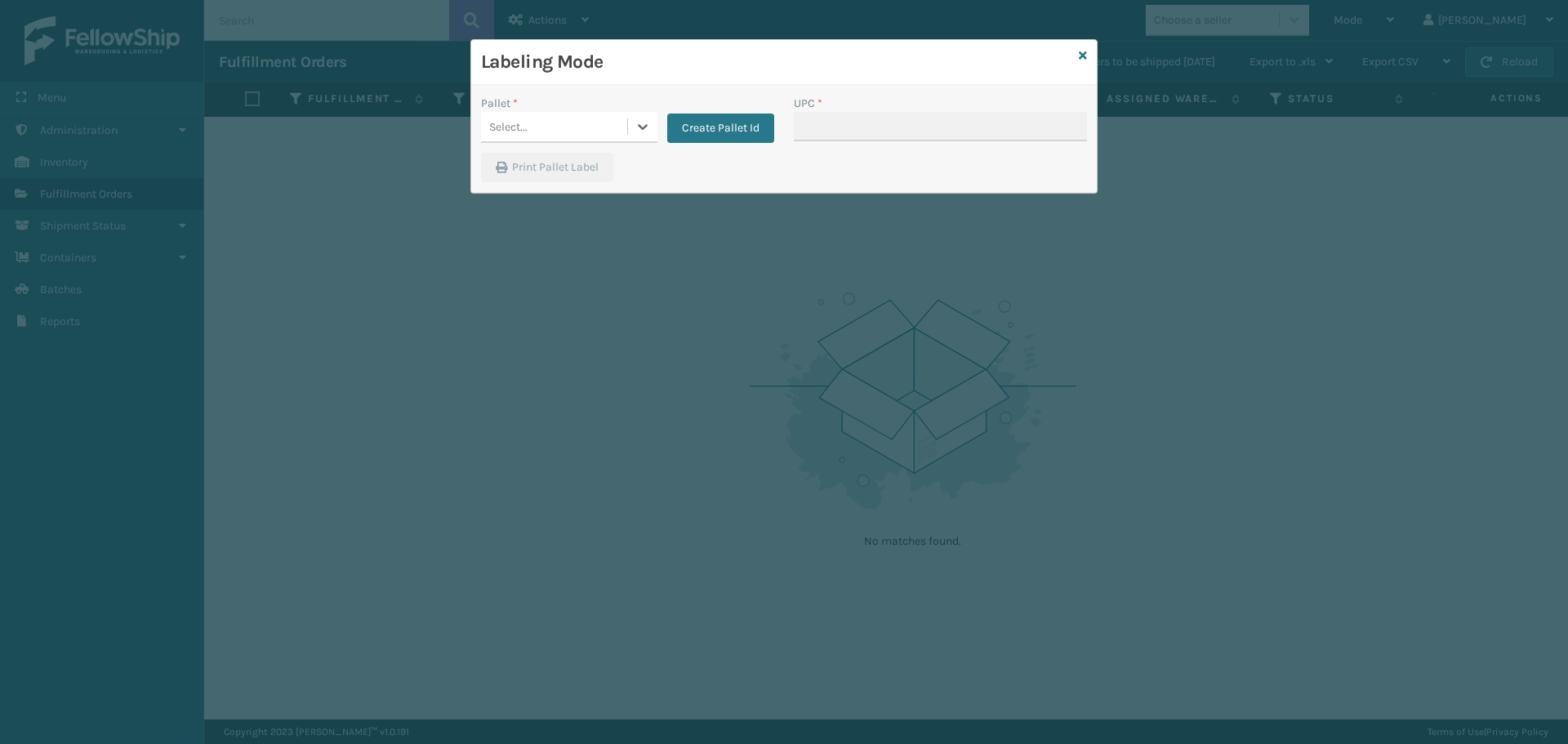
click at [579, 126] on div "Select..." at bounding box center [553, 127] width 146 height 27
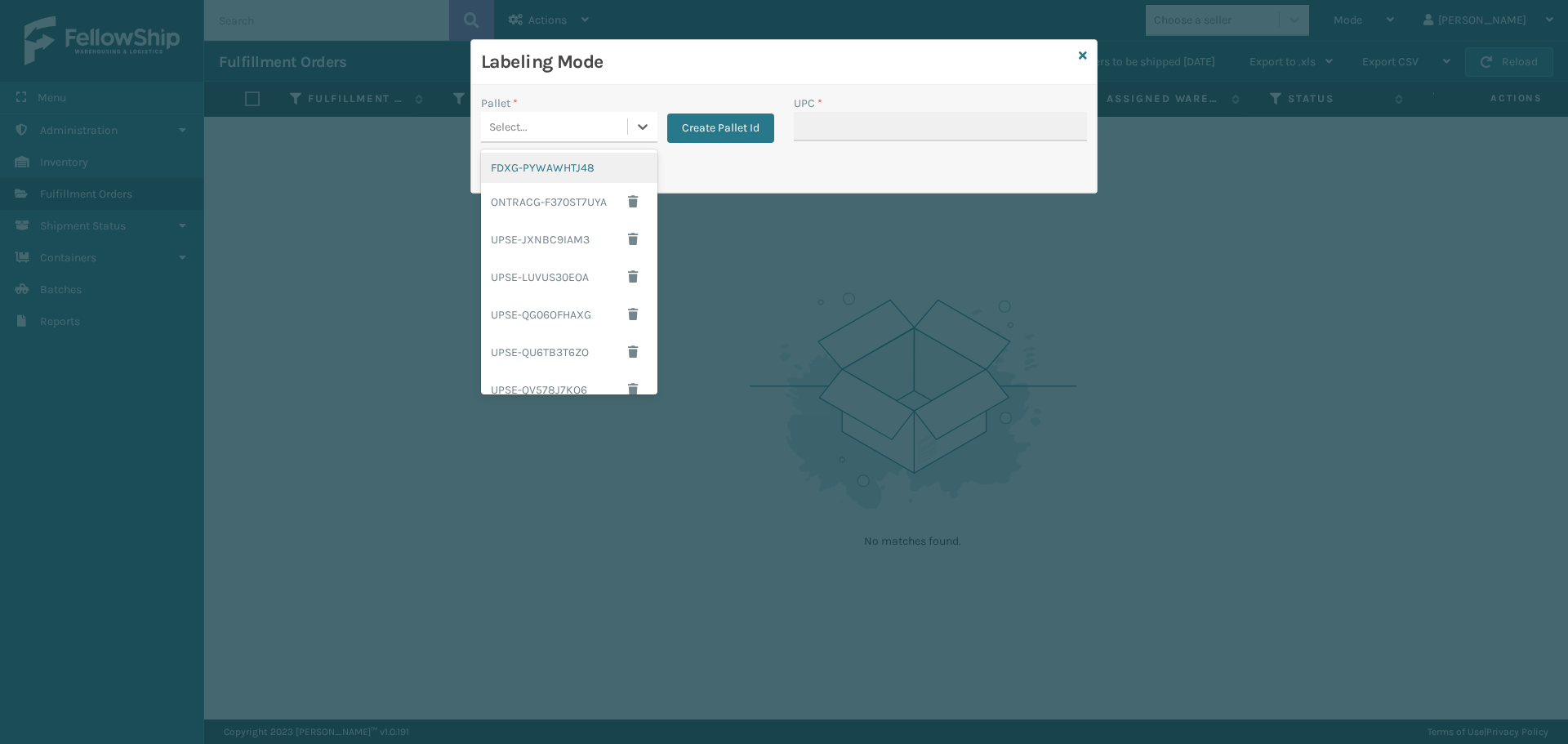
click at [568, 164] on div "FDXG-PYWAWHTJ48" at bounding box center [568, 167] width 176 height 30
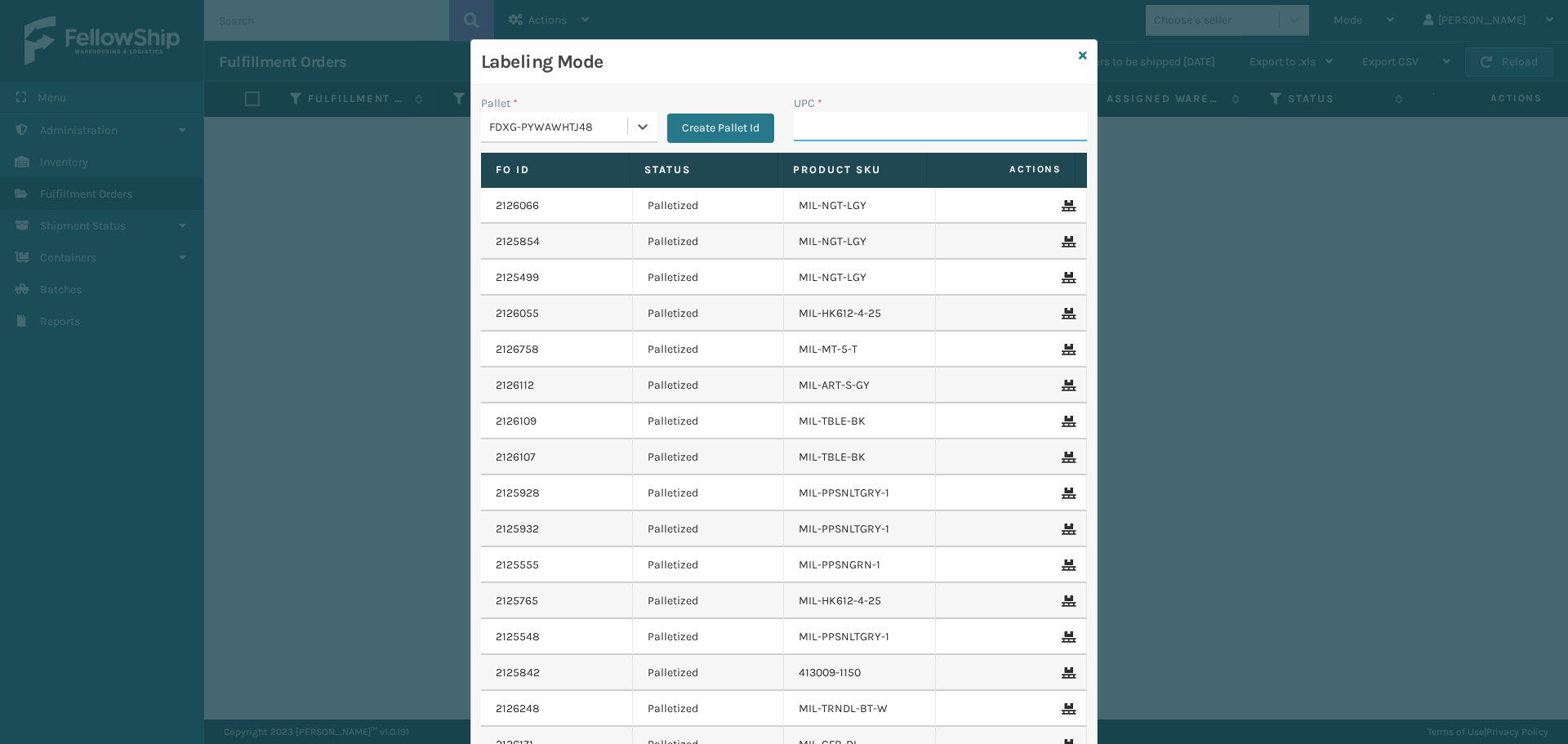
click at [903, 125] on input "UPC *" at bounding box center [941, 126] width 294 height 29
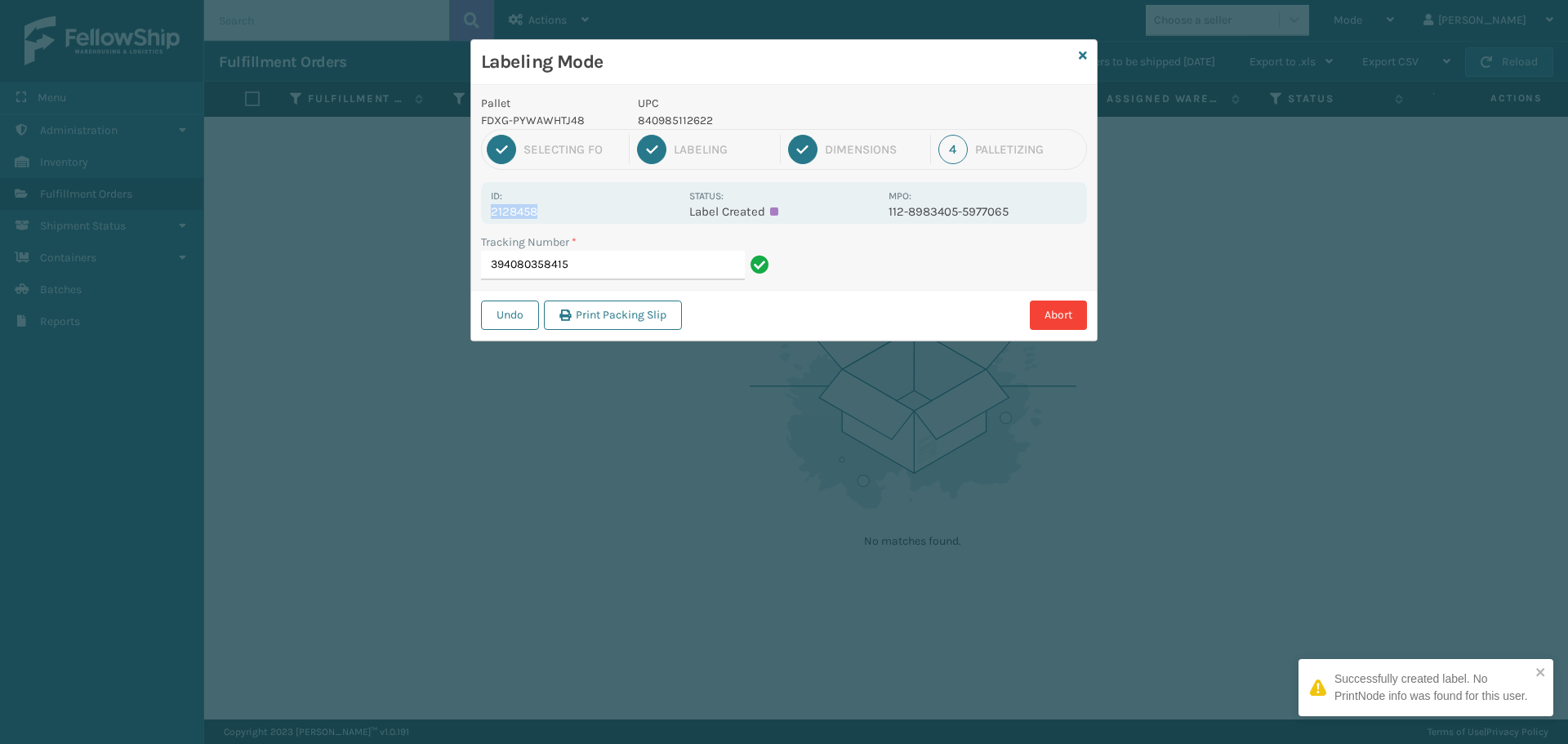
drag, startPoint x: 494, startPoint y: 212, endPoint x: 603, endPoint y: 217, distance: 109.1
click at [603, 217] on p "2128458" at bounding box center [585, 212] width 188 height 15
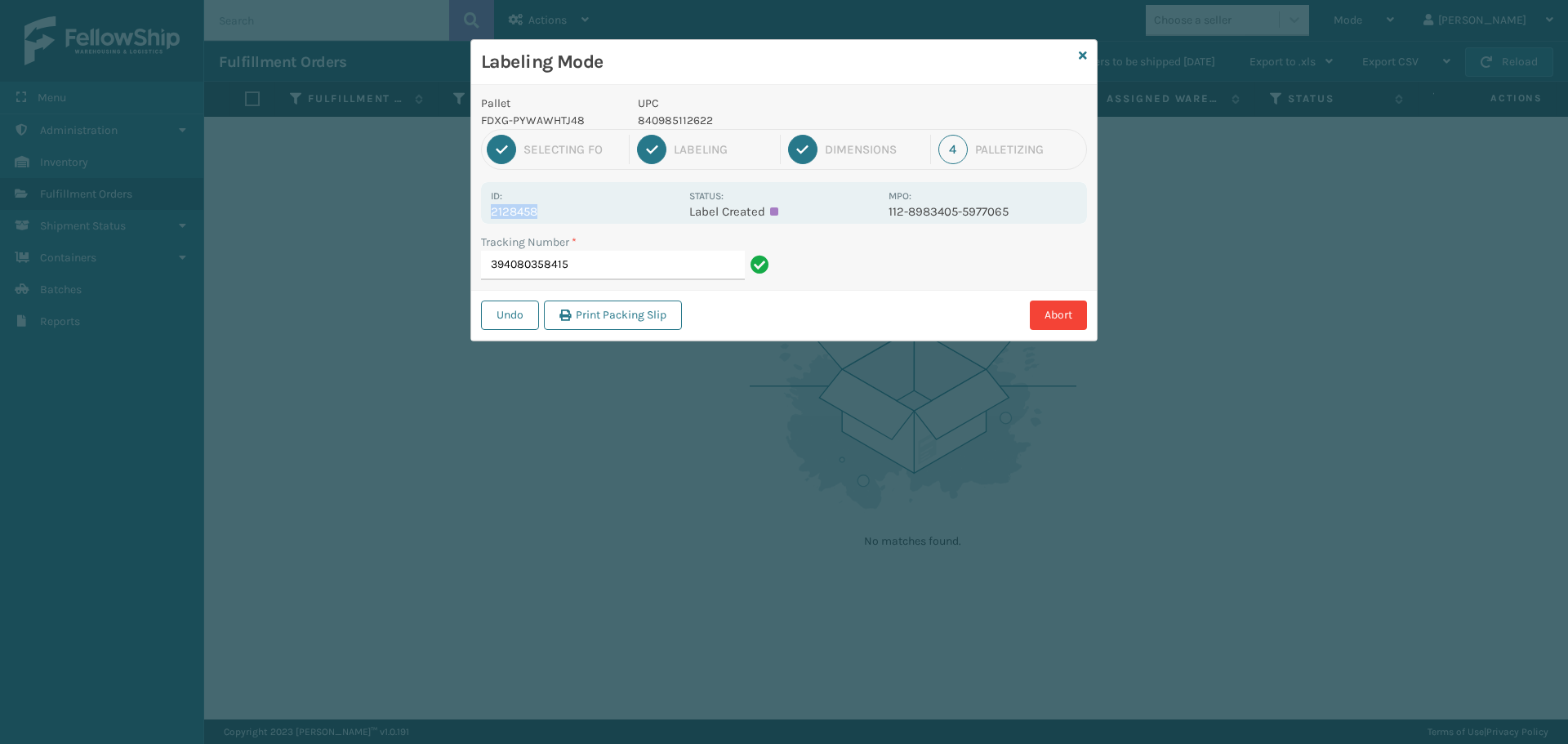
copy p "2128458"
click at [615, 271] on input "394080358415" at bounding box center [613, 264] width 264 height 29
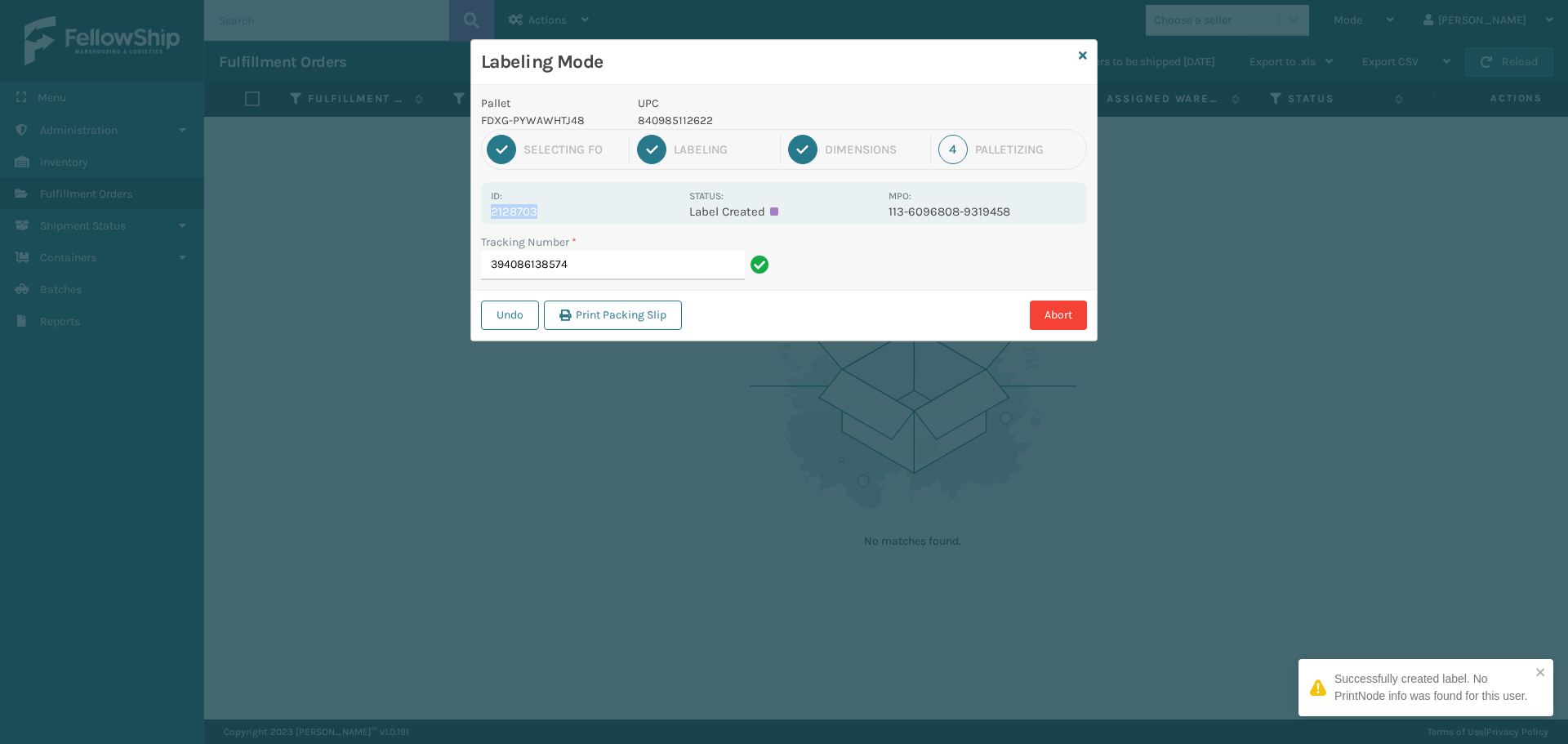
drag, startPoint x: 486, startPoint y: 207, endPoint x: 554, endPoint y: 209, distance: 68.0
click at [554, 209] on div "Id: 2128703 Status: Label Created MPO: 113-6096808-9319458" at bounding box center [784, 203] width 606 height 41
copy p "2128703"
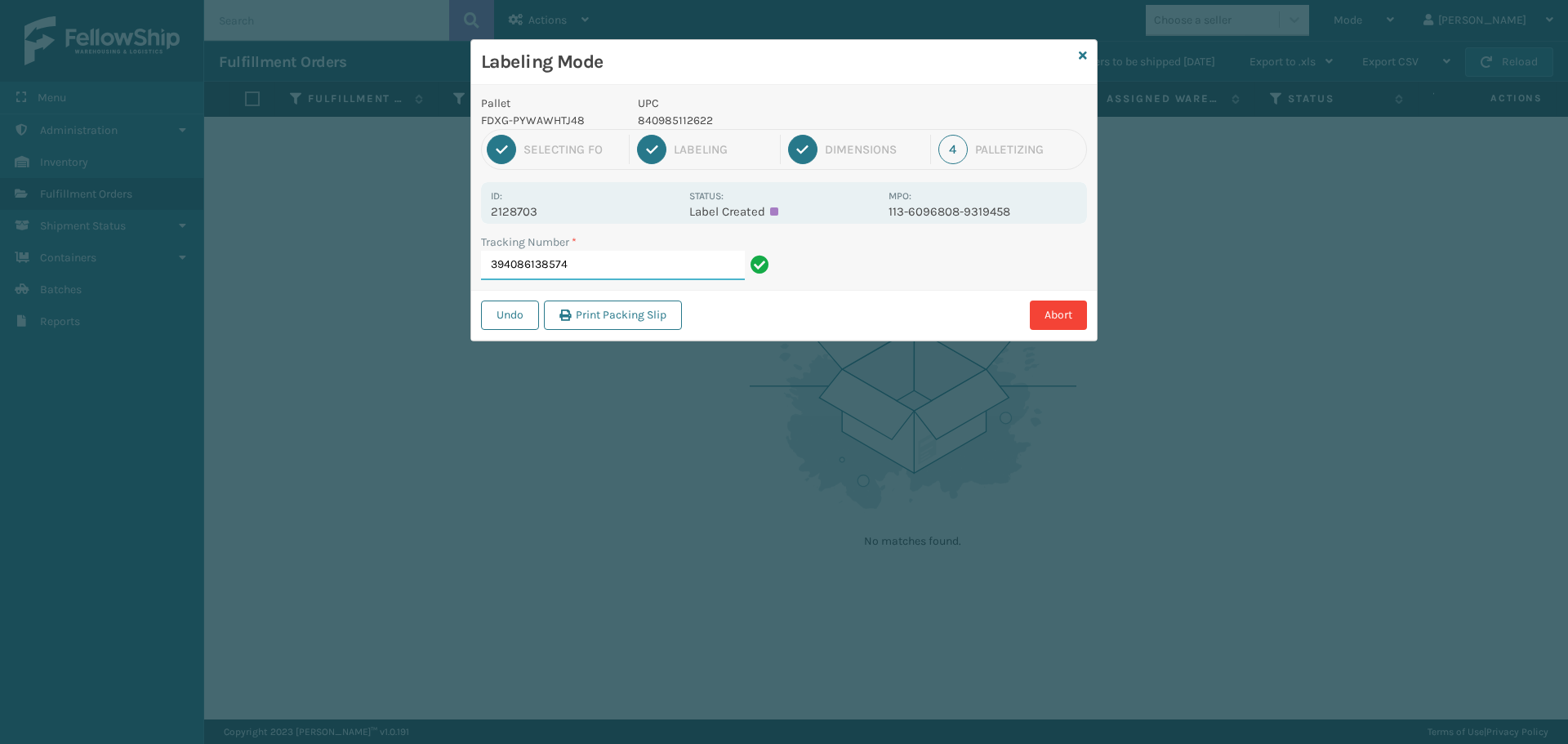
click at [584, 262] on input "394086138574" at bounding box center [613, 264] width 264 height 29
